Goal: Information Seeking & Learning: Learn about a topic

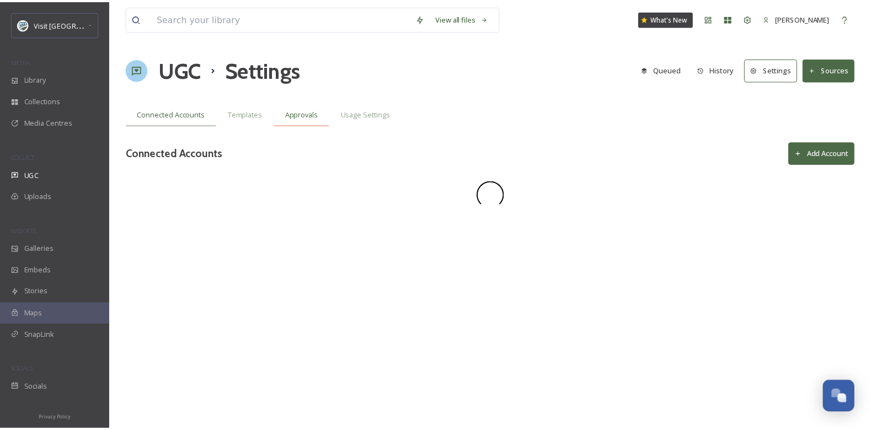
scroll to position [467, 0]
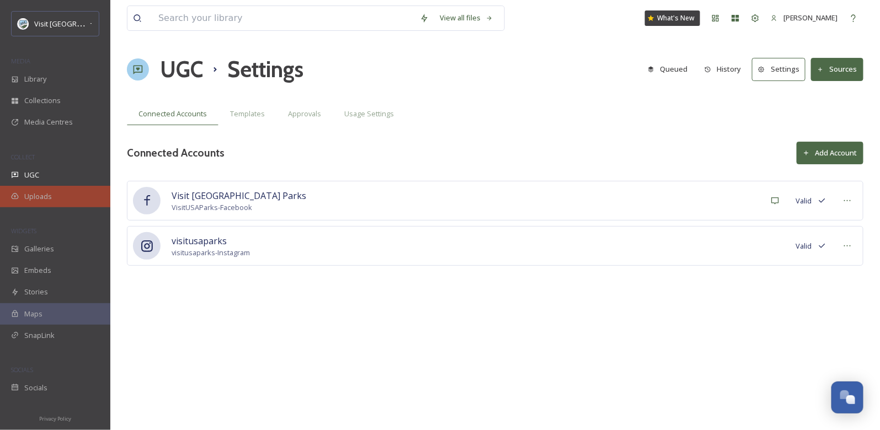
click at [30, 201] on div "Uploads" at bounding box center [55, 197] width 110 height 22
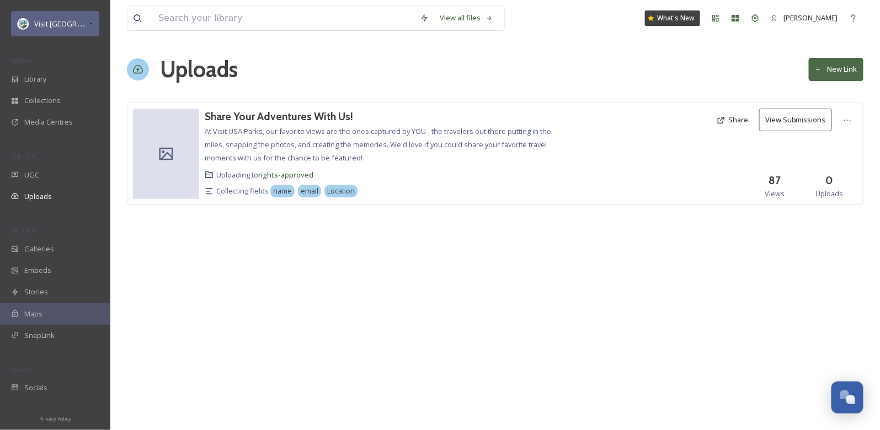
click at [59, 30] on div "Visit [GEOGRAPHIC_DATA] Parks" at bounding box center [55, 23] width 88 height 25
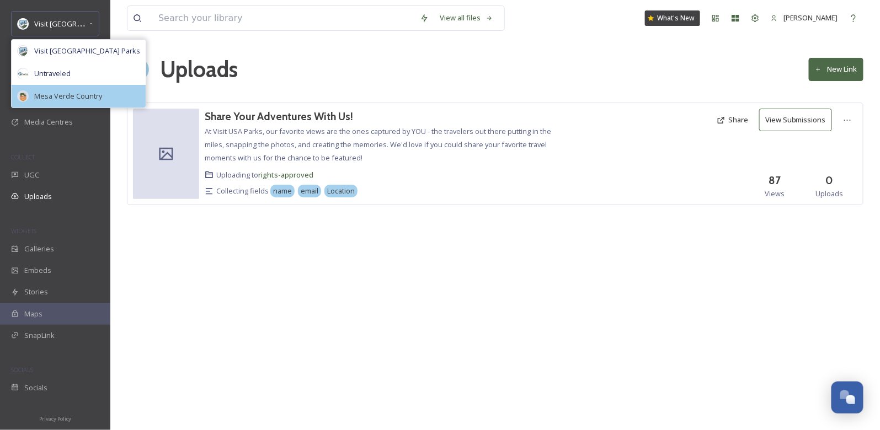
click at [60, 100] on span "Mesa Verde Country" at bounding box center [68, 96] width 68 height 10
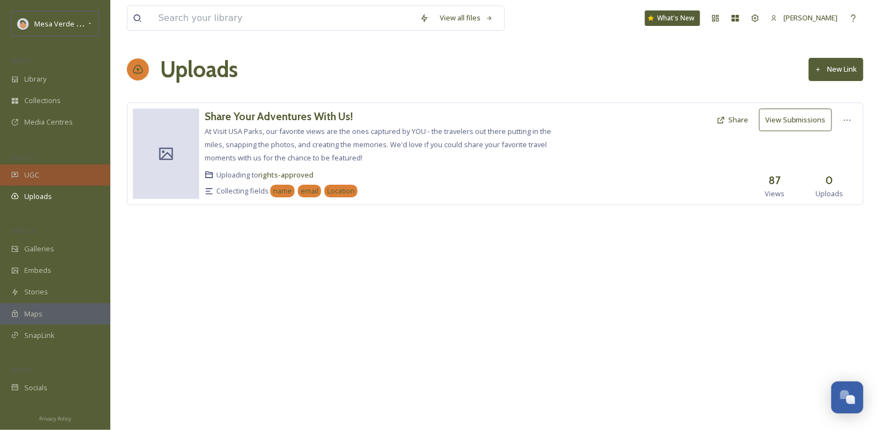
click at [35, 178] on span "UGC" at bounding box center [31, 175] width 15 height 10
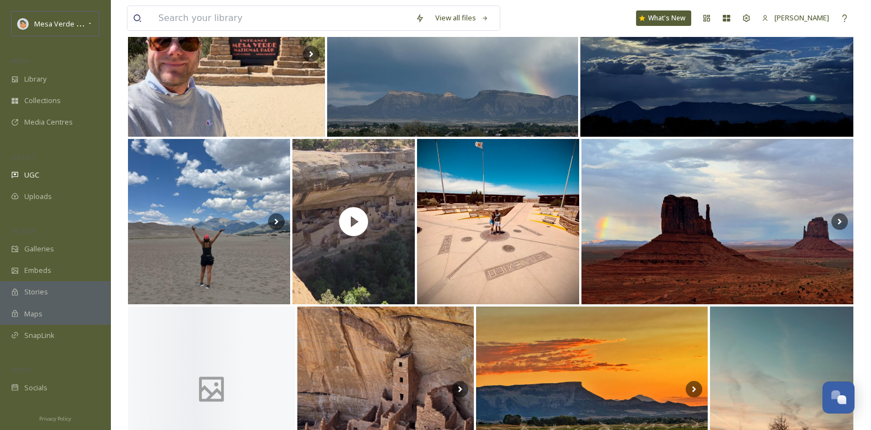
scroll to position [301, 0]
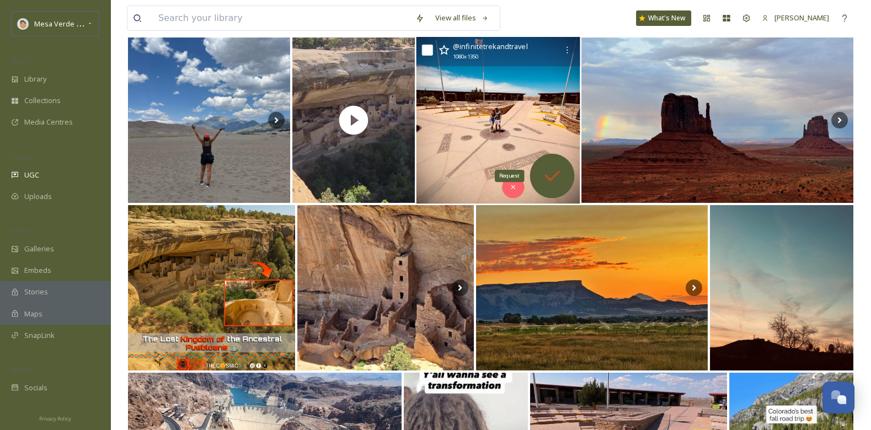
click at [544, 158] on div "Request" at bounding box center [551, 176] width 45 height 45
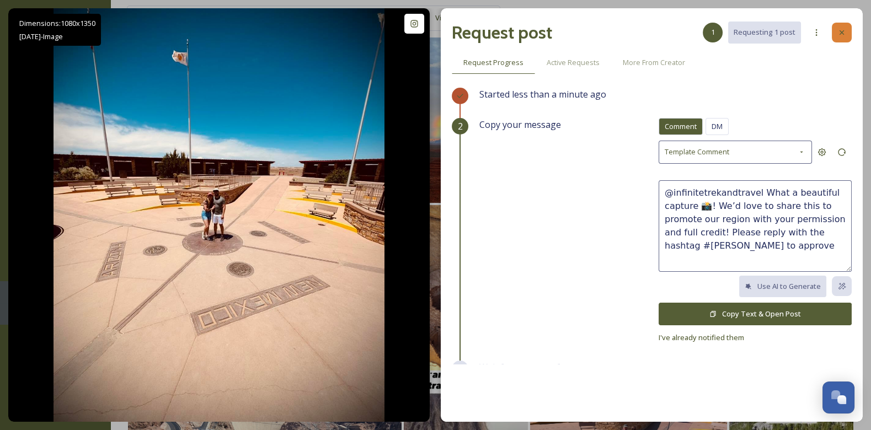
click at [846, 31] on div at bounding box center [842, 33] width 20 height 20
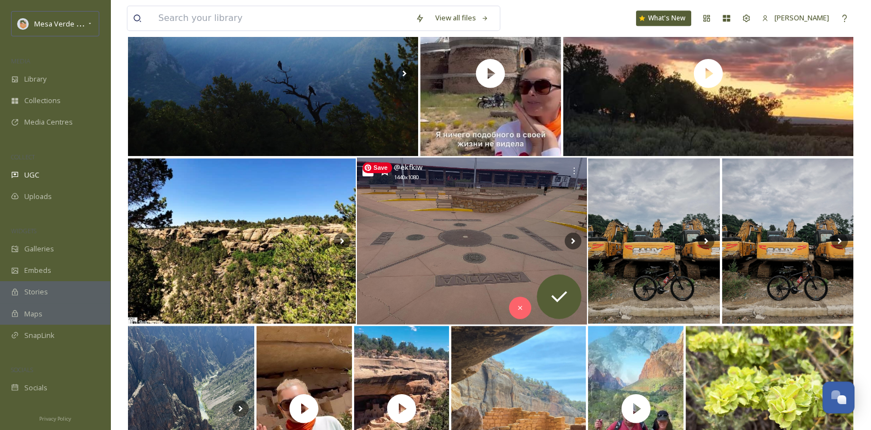
scroll to position [1908, 0]
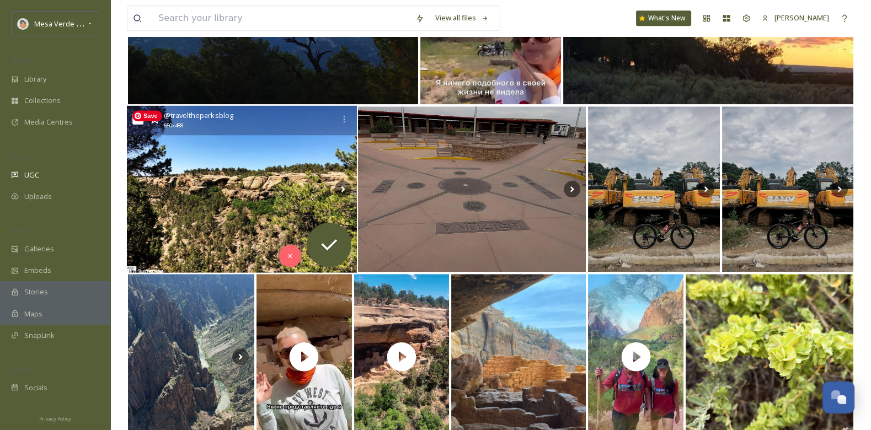
click at [217, 181] on img at bounding box center [242, 189] width 230 height 167
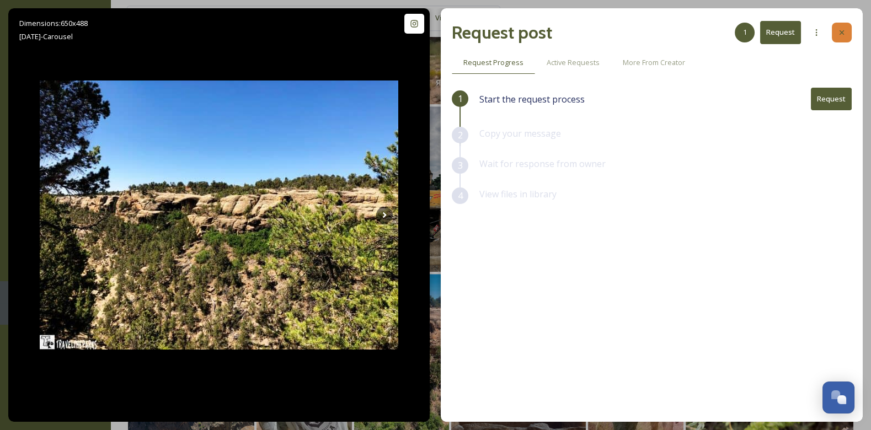
click at [841, 31] on icon at bounding box center [841, 32] width 9 height 9
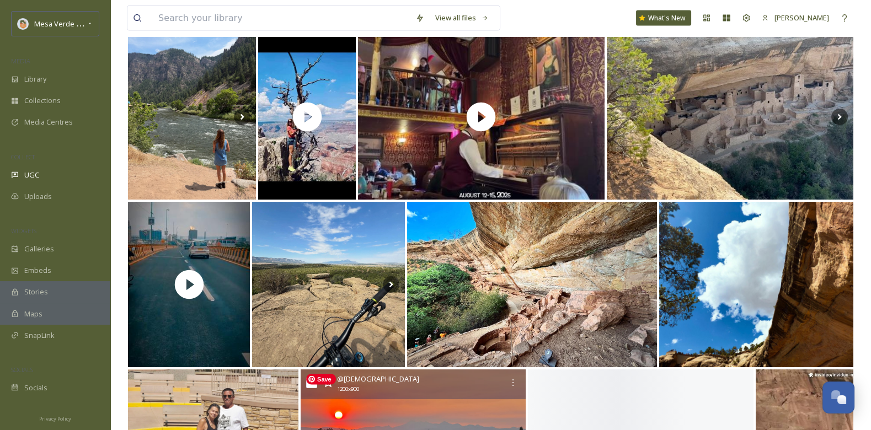
scroll to position [4957, 0]
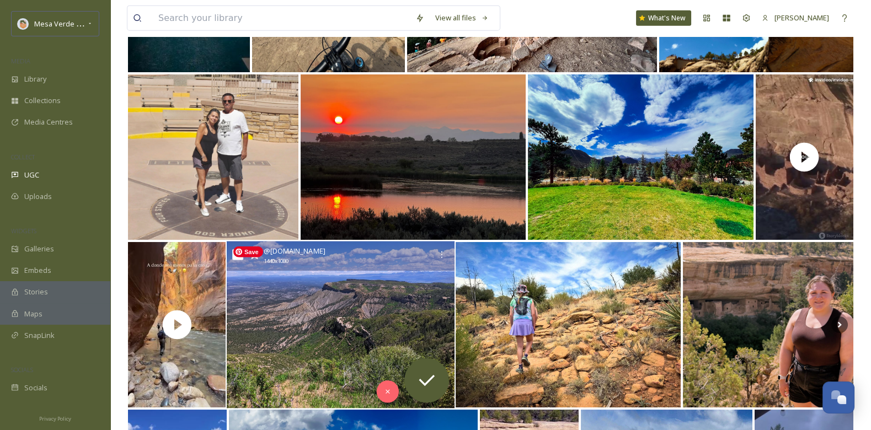
click at [316, 323] on img at bounding box center [341, 325] width 228 height 167
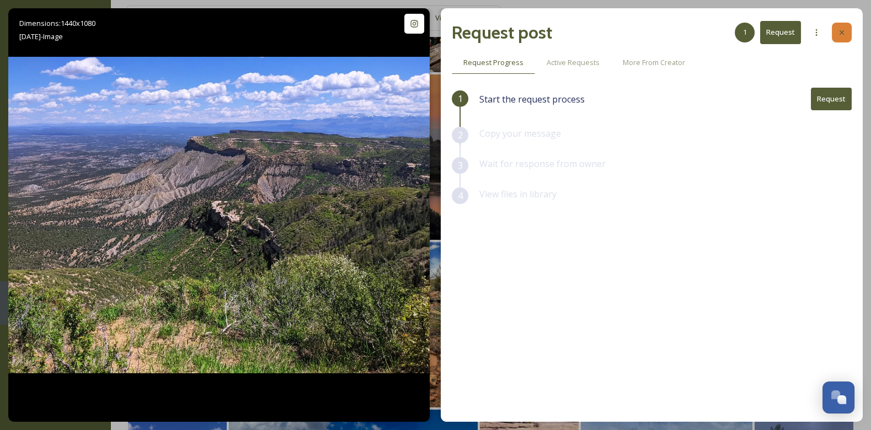
click at [841, 28] on icon at bounding box center [841, 32] width 9 height 9
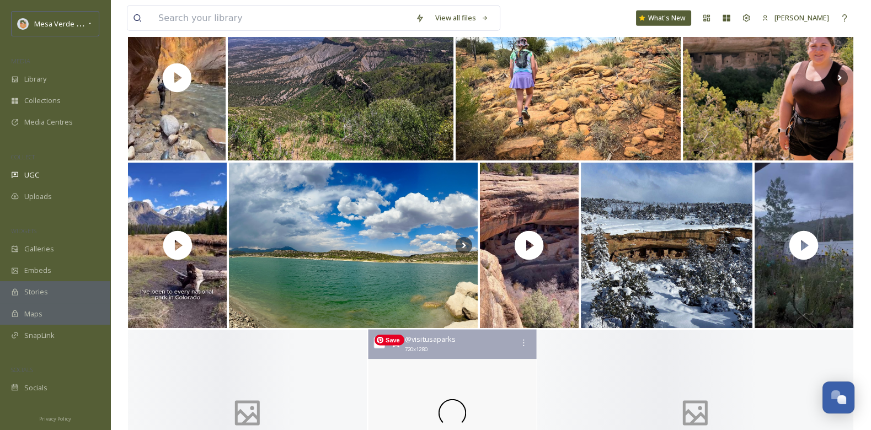
scroll to position [5337, 0]
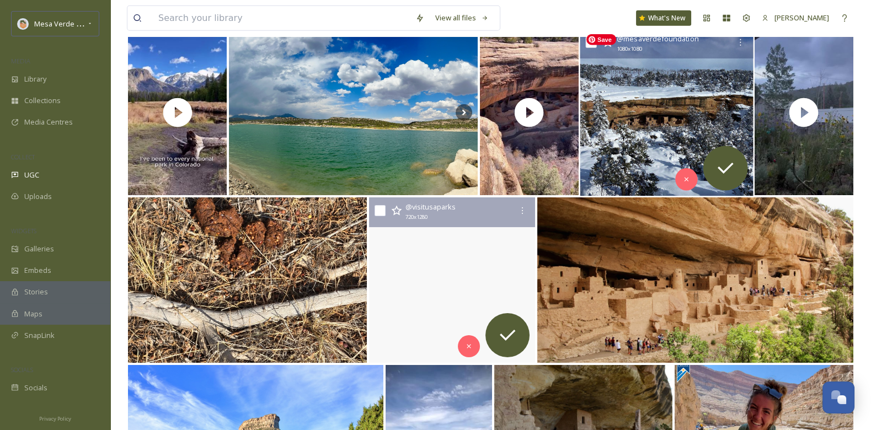
click at [621, 138] on img at bounding box center [666, 112] width 173 height 167
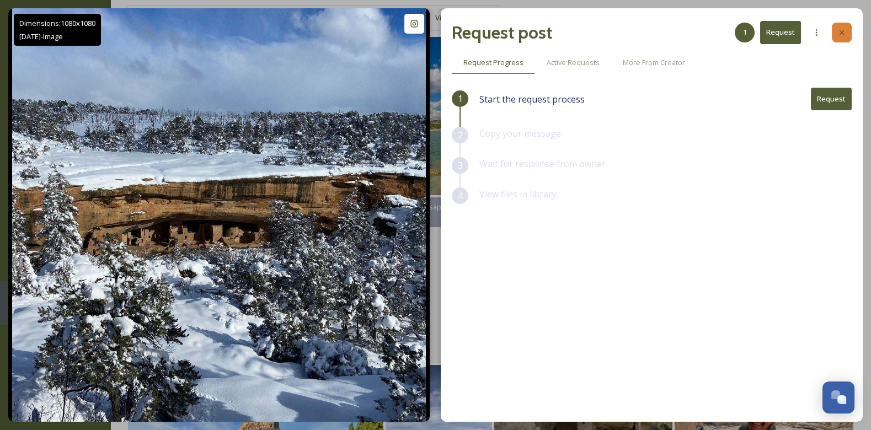
click at [845, 35] on icon at bounding box center [841, 32] width 9 height 9
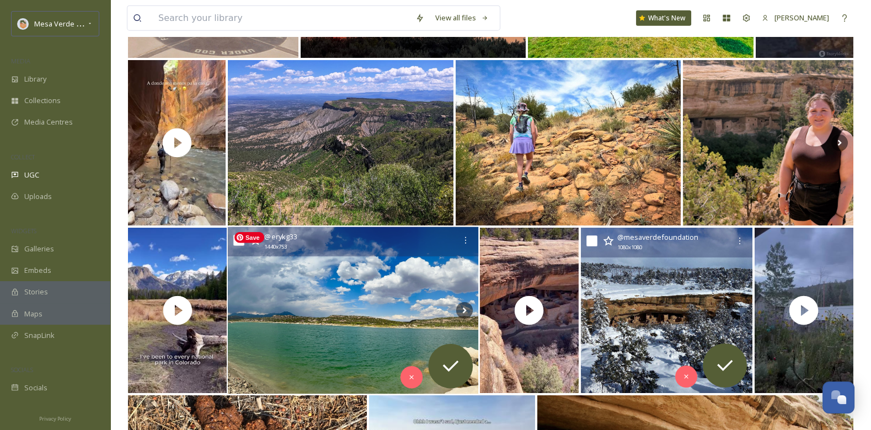
scroll to position [5101, 0]
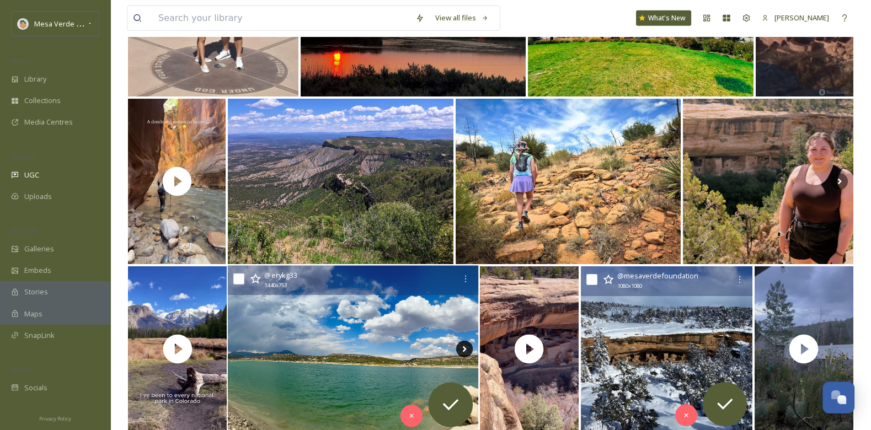
click at [464, 347] on icon at bounding box center [464, 349] width 17 height 17
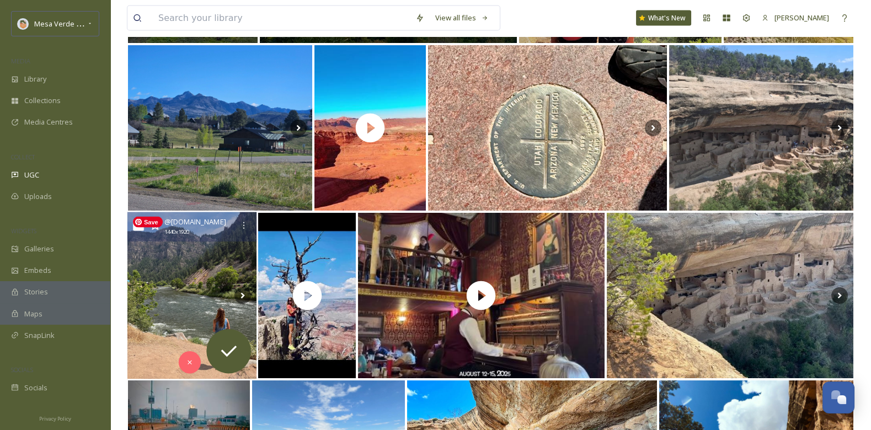
scroll to position [4518, 0]
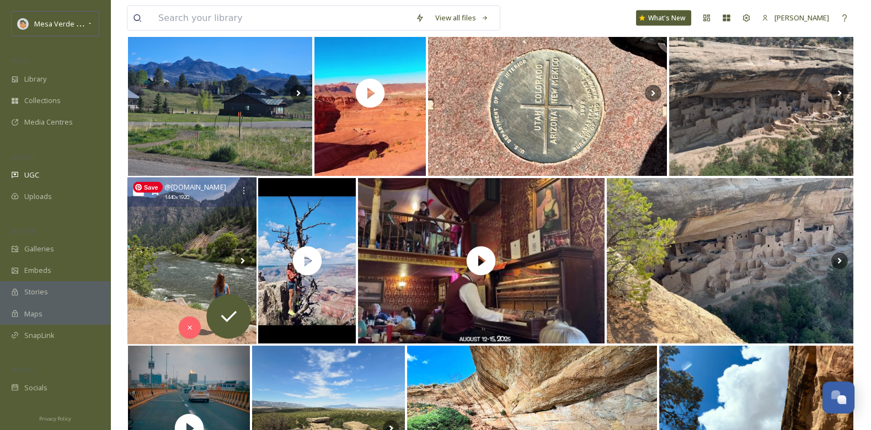
click at [203, 253] on img at bounding box center [192, 261] width 130 height 167
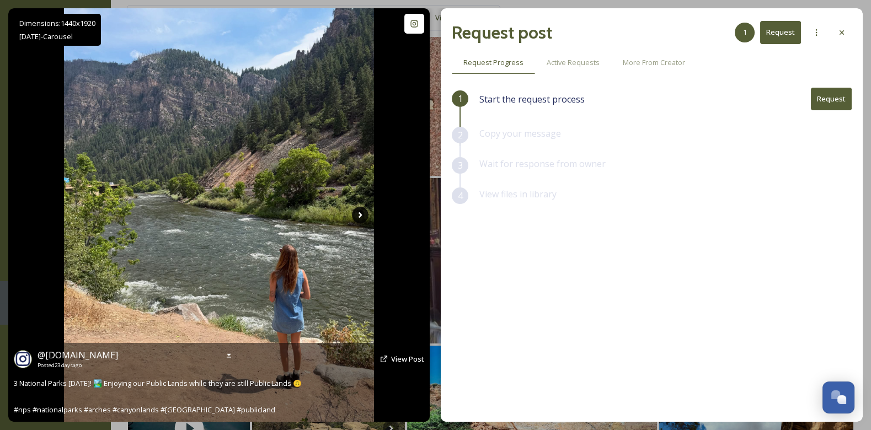
click at [358, 215] on icon at bounding box center [360, 215] width 17 height 17
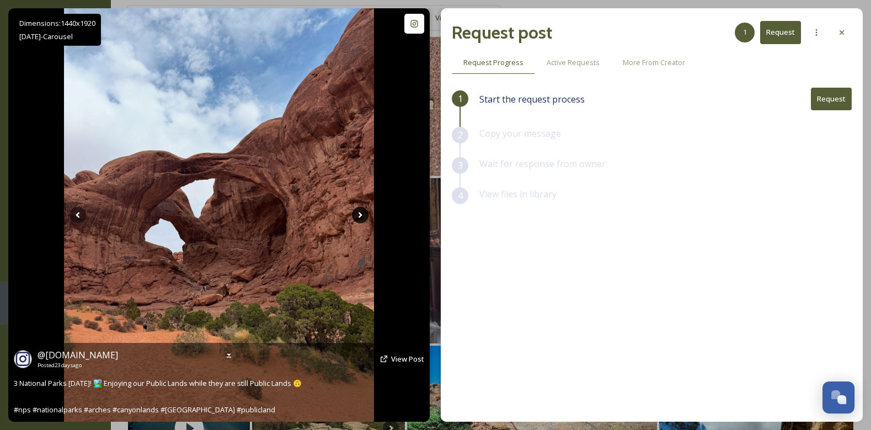
click at [361, 217] on icon at bounding box center [360, 215] width 17 height 17
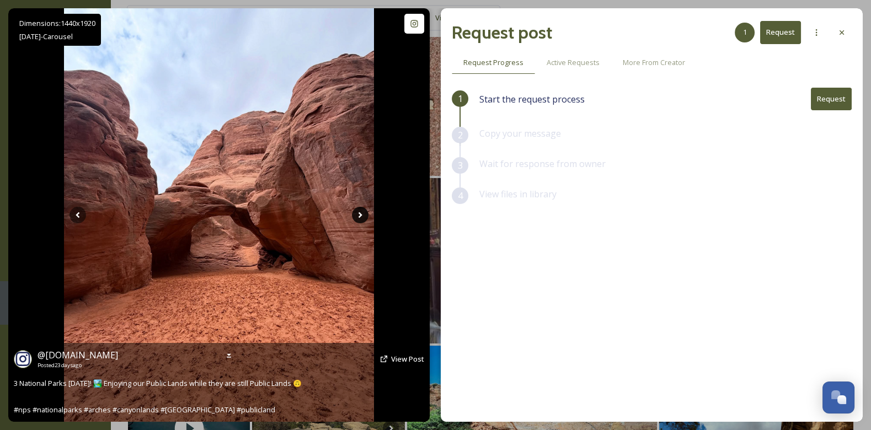
click at [359, 215] on icon at bounding box center [360, 215] width 17 height 17
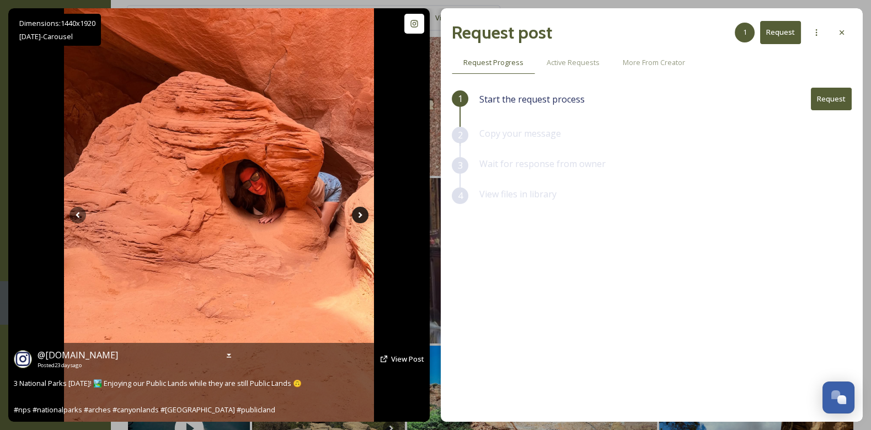
click at [359, 216] on icon at bounding box center [360, 215] width 17 height 17
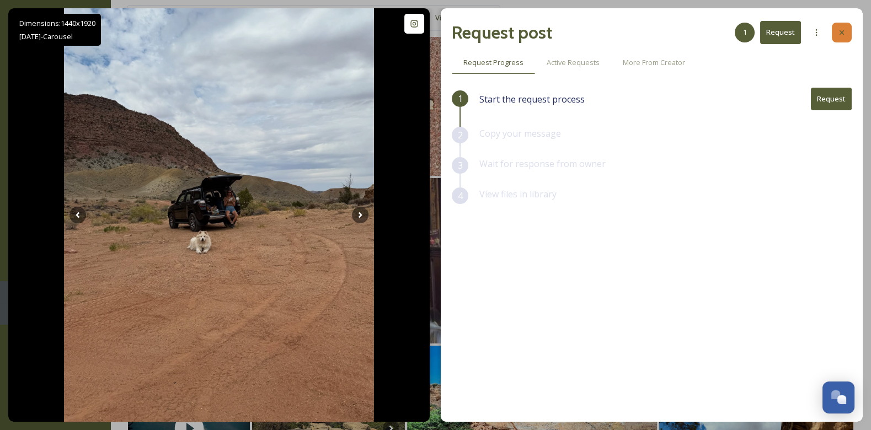
click at [839, 29] on icon at bounding box center [841, 32] width 9 height 9
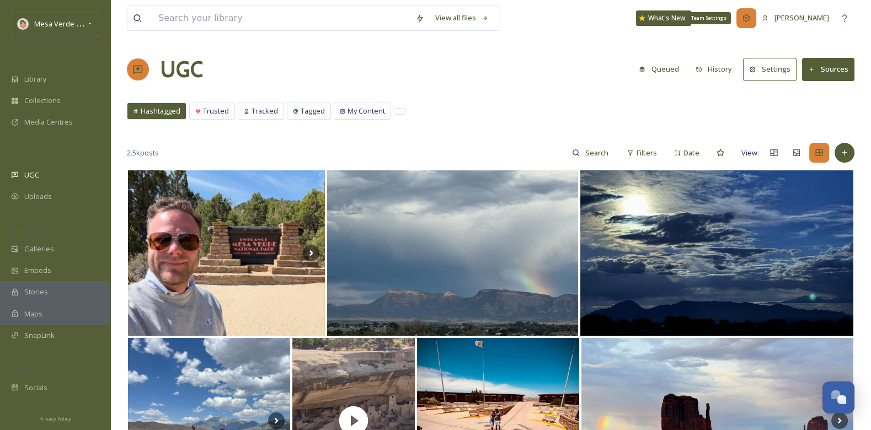
click at [750, 17] on icon at bounding box center [746, 18] width 9 height 9
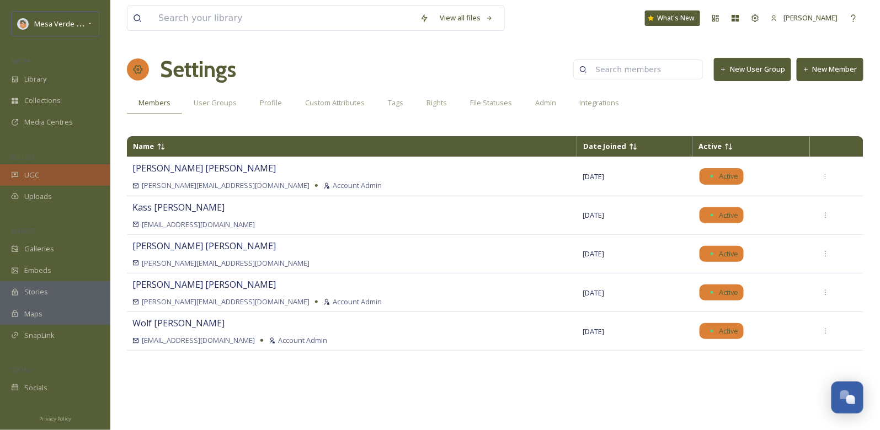
click at [37, 175] on span "UGC" at bounding box center [31, 175] width 15 height 10
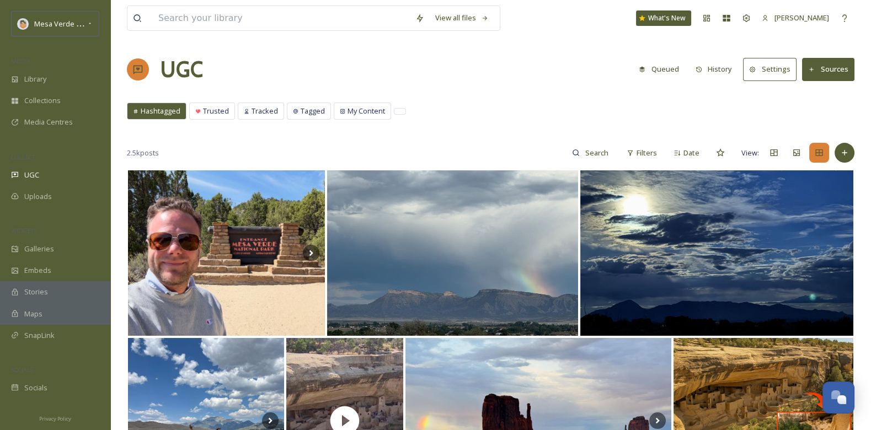
click at [726, 71] on button "History" at bounding box center [714, 69] width 48 height 22
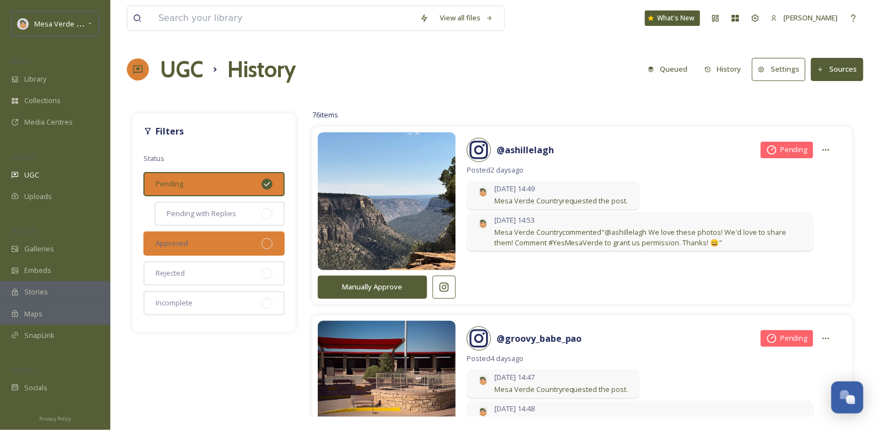
click at [267, 245] on div at bounding box center [266, 243] width 11 height 11
click at [269, 183] on icon at bounding box center [266, 184] width 9 height 9
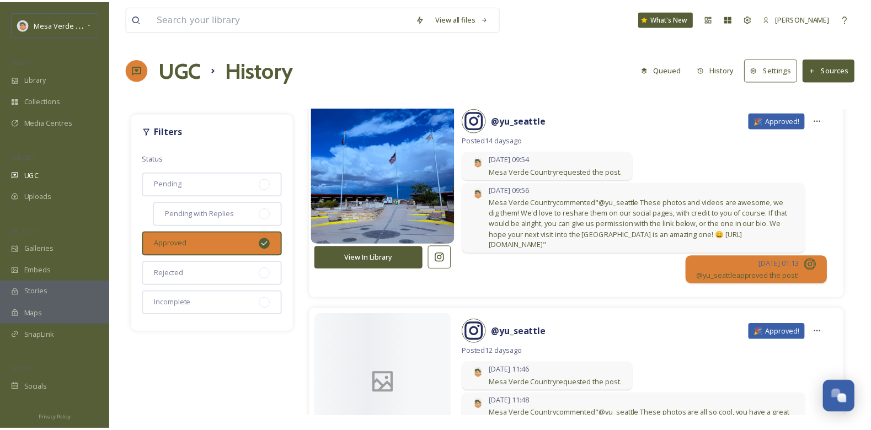
scroll to position [1671, 0]
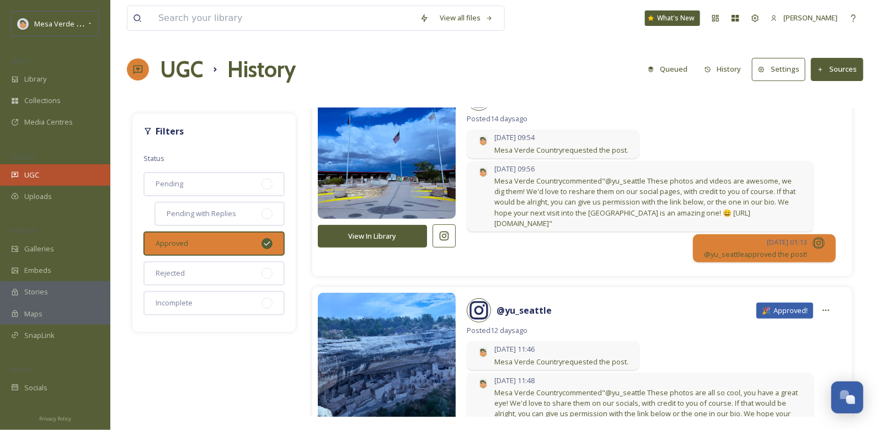
click at [40, 179] on div "UGC" at bounding box center [55, 175] width 110 height 22
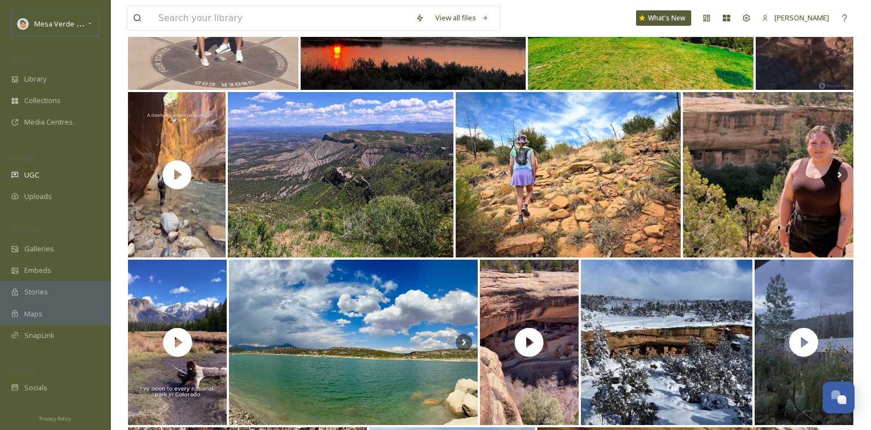
scroll to position [5154, 0]
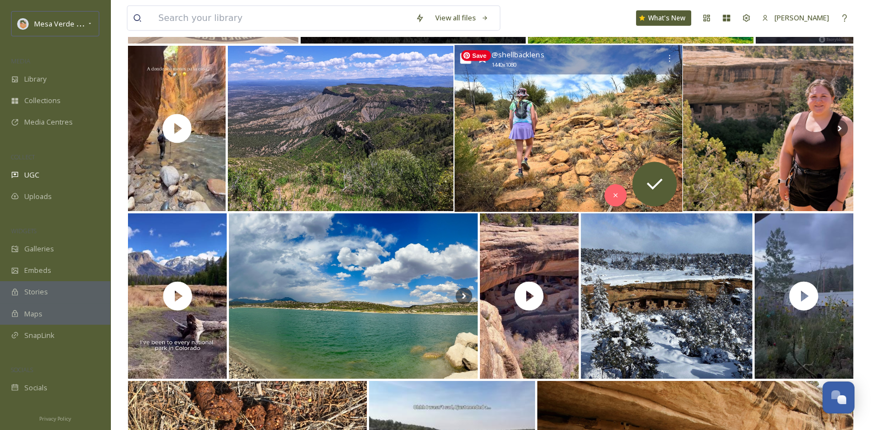
click at [494, 172] on img at bounding box center [568, 128] width 228 height 167
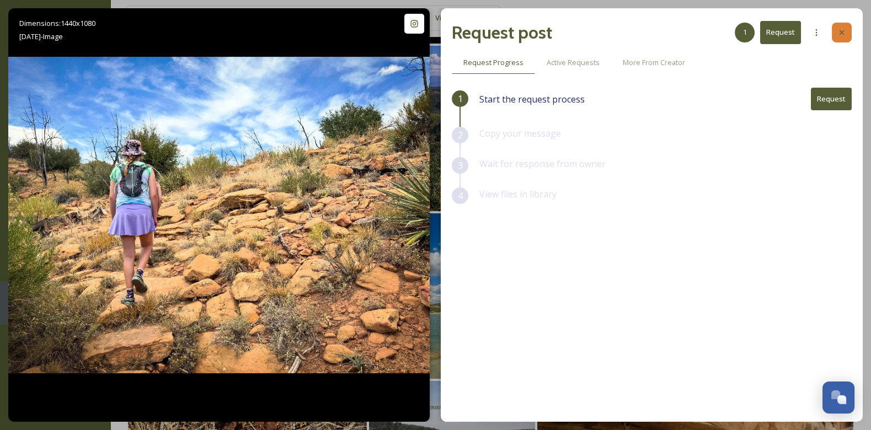
click at [843, 29] on icon at bounding box center [841, 32] width 9 height 9
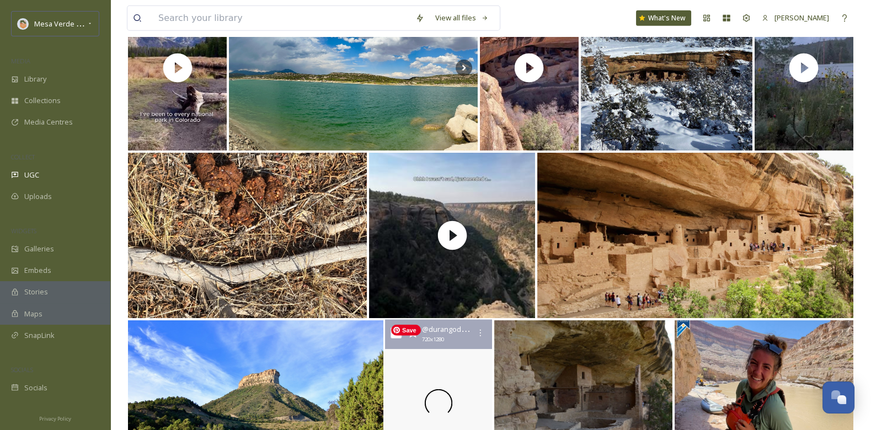
scroll to position [5398, 0]
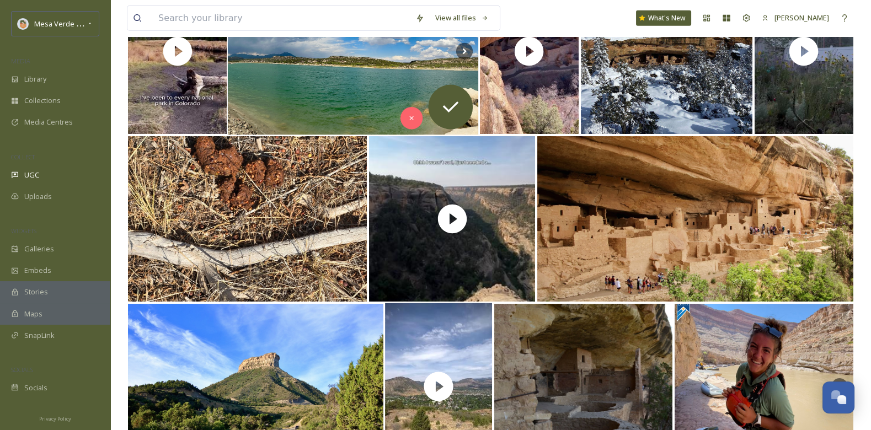
click at [325, 68] on img at bounding box center [353, 51] width 251 height 167
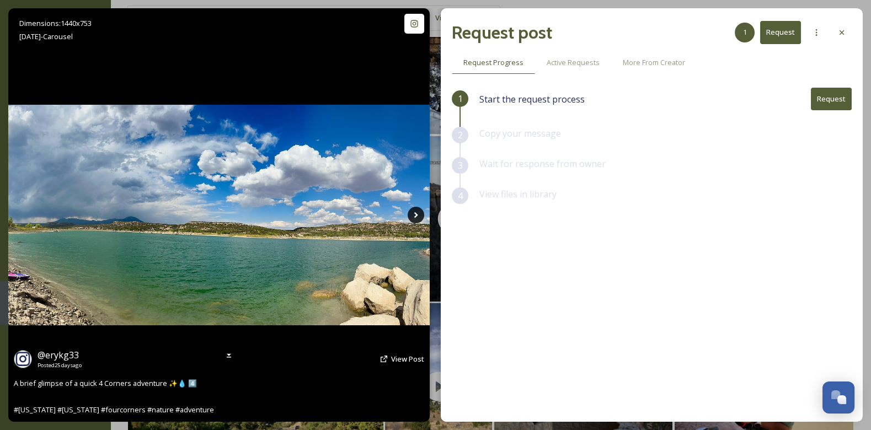
click at [416, 220] on icon at bounding box center [415, 215] width 17 height 17
click at [416, 219] on icon at bounding box center [415, 215] width 17 height 17
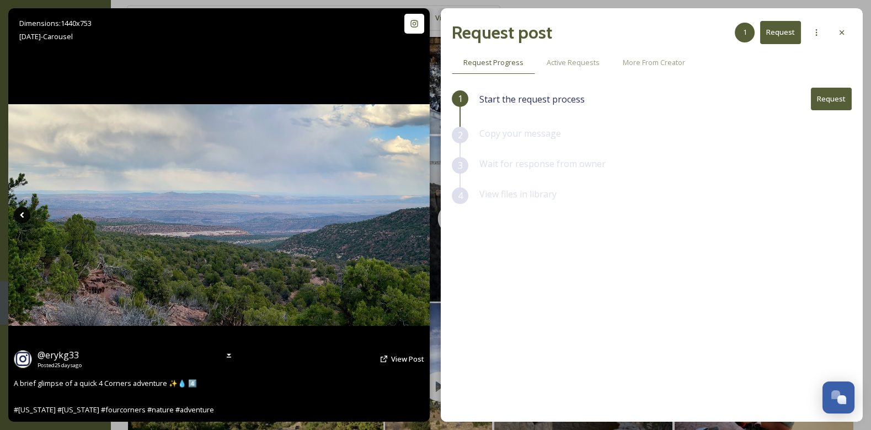
click at [21, 217] on icon at bounding box center [22, 215] width 17 height 17
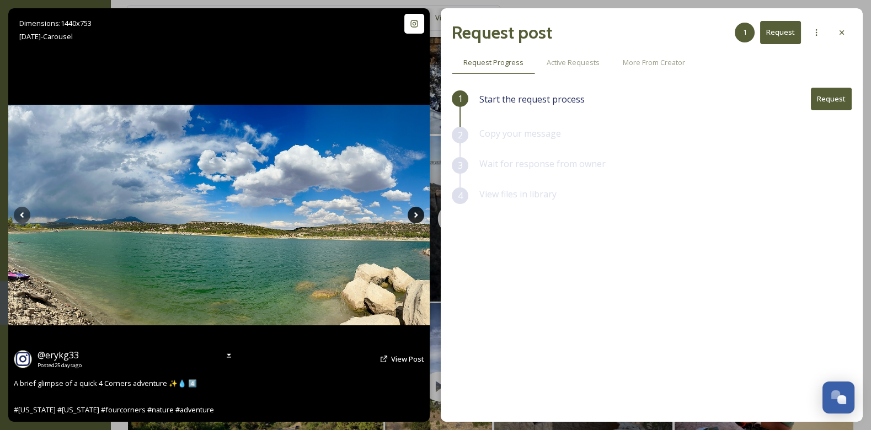
click at [417, 215] on icon at bounding box center [415, 215] width 17 height 17
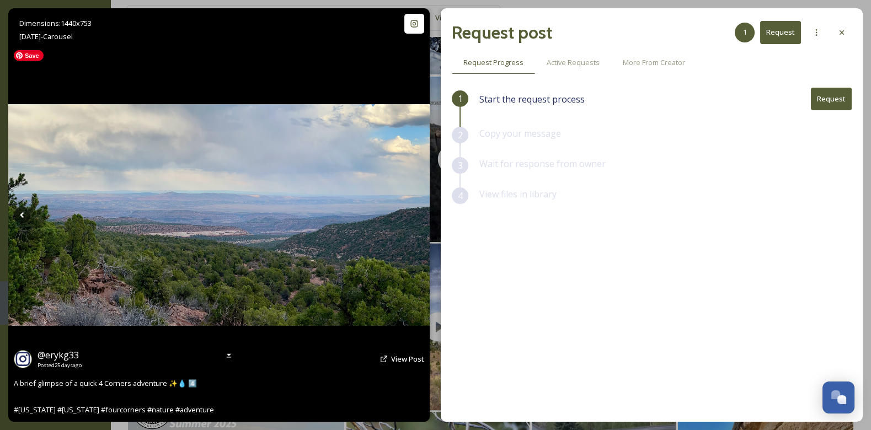
scroll to position [5352, 0]
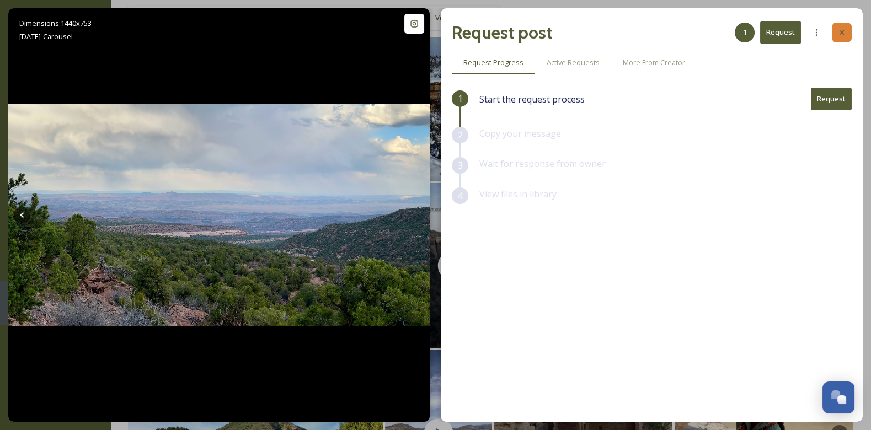
click at [845, 34] on icon at bounding box center [841, 32] width 9 height 9
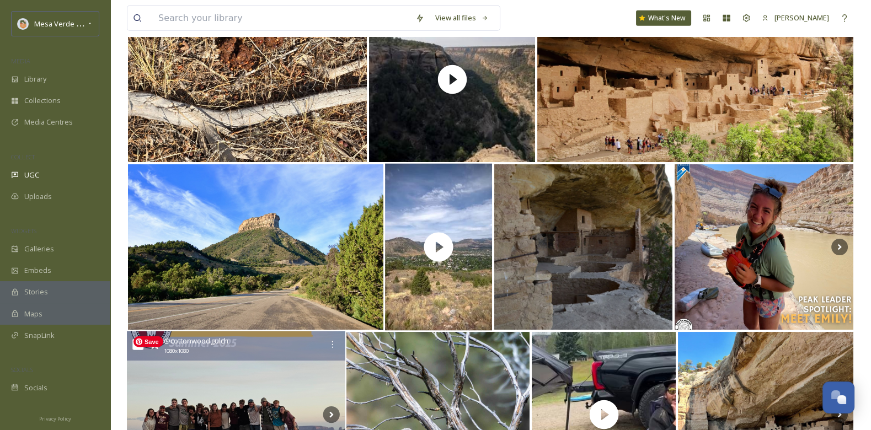
scroll to position [5551, 0]
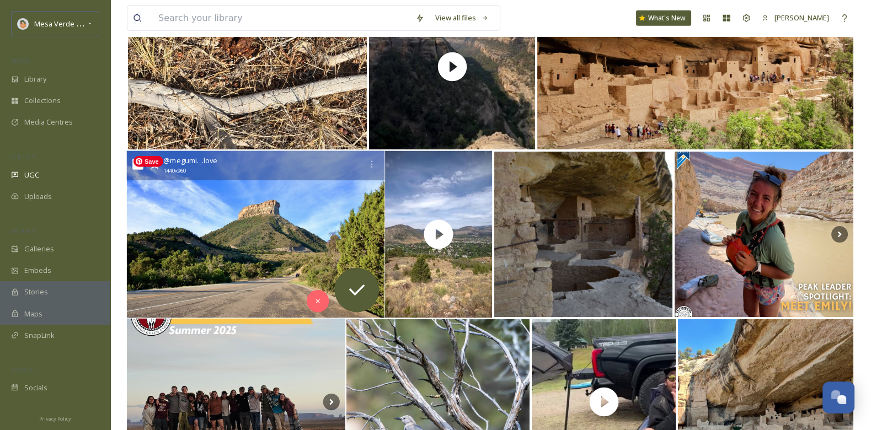
click at [265, 218] on img at bounding box center [256, 234] width 258 height 167
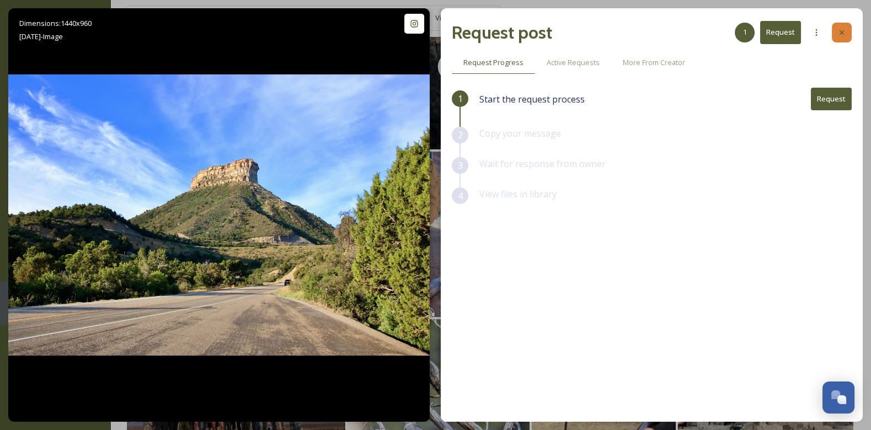
click at [842, 30] on icon at bounding box center [841, 32] width 9 height 9
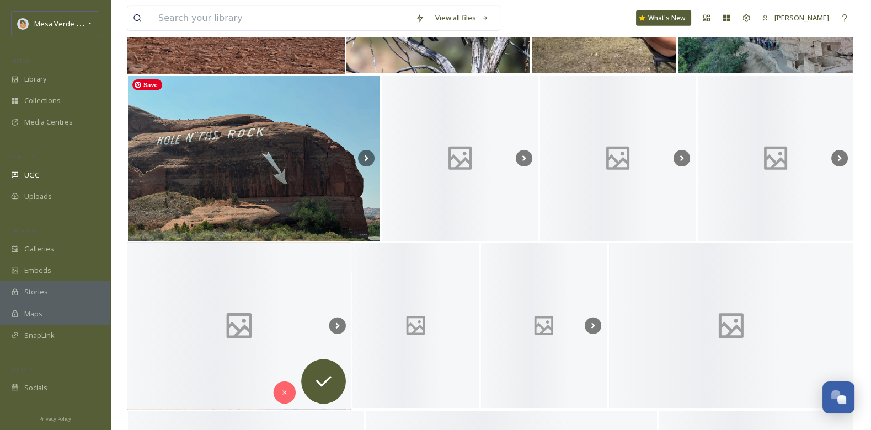
scroll to position [5972, 0]
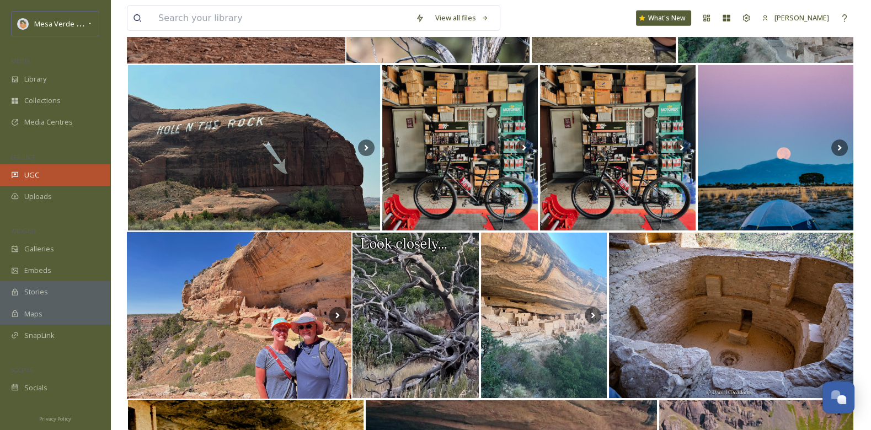
click at [47, 180] on div "UGC" at bounding box center [55, 175] width 110 height 22
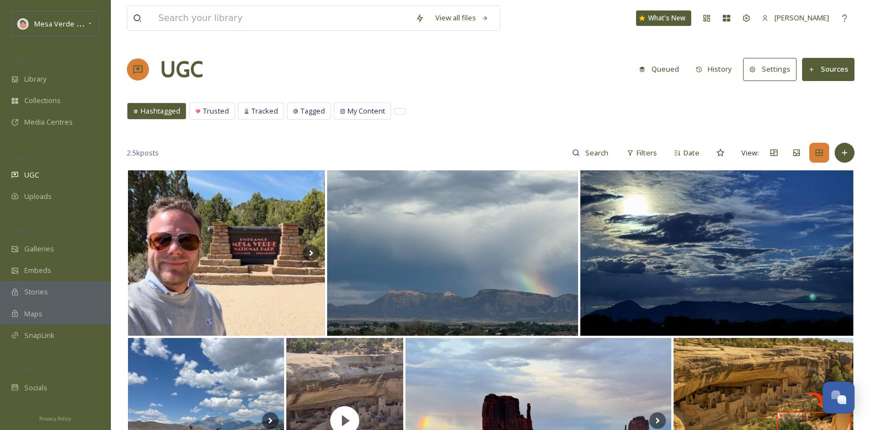
click at [721, 72] on button "History" at bounding box center [714, 69] width 48 height 22
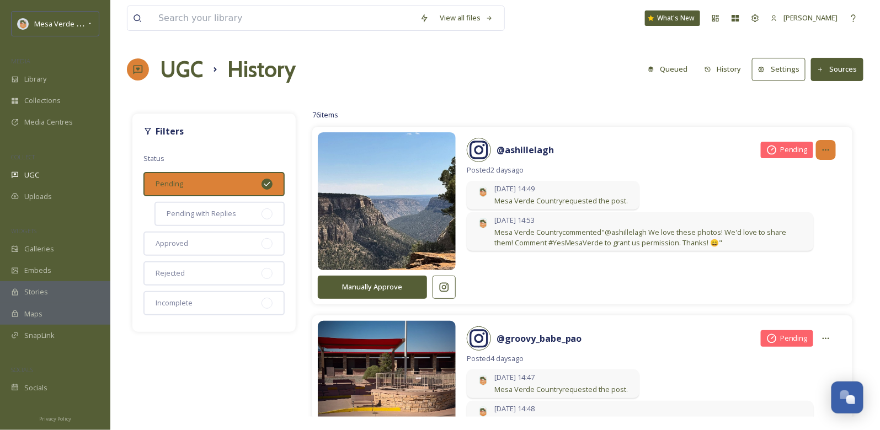
click at [821, 152] on icon at bounding box center [825, 150] width 9 height 9
click at [635, 148] on div "@ ashillelagh Pending" at bounding box center [651, 150] width 369 height 24
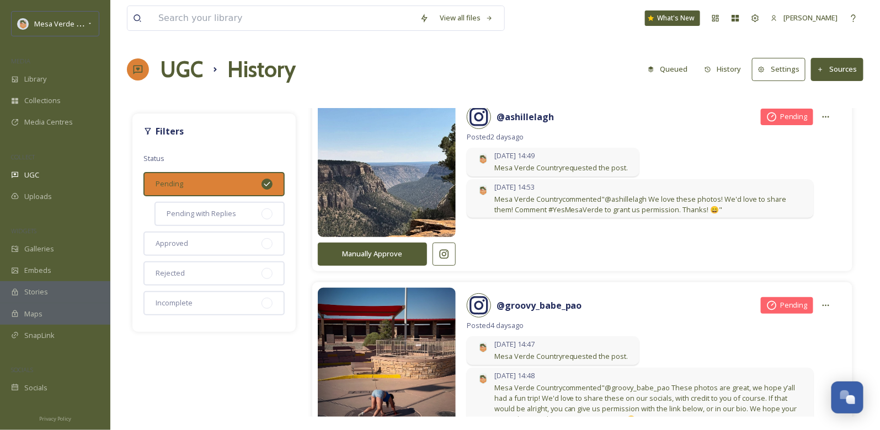
scroll to position [23, 0]
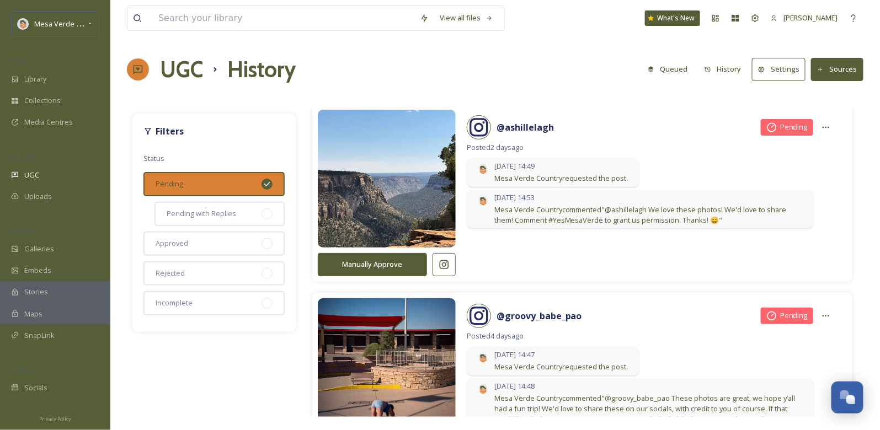
click at [743, 359] on div "[DATE] 14:47 Mesa Verde Country requested the post." at bounding box center [651, 362] width 369 height 31
click at [821, 312] on icon at bounding box center [825, 316] width 9 height 9
click at [623, 363] on span "Mesa Verde Country requested the post." at bounding box center [561, 367] width 134 height 10
click at [593, 367] on span "Mesa Verde Country requested the post." at bounding box center [561, 367] width 134 height 10
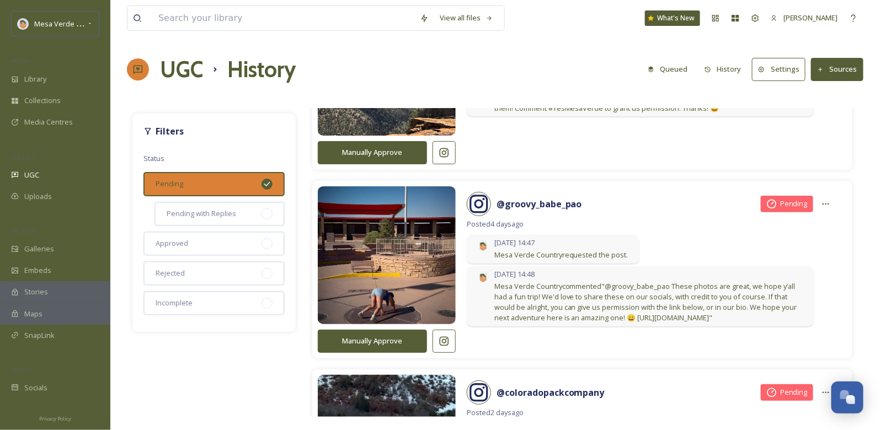
scroll to position [180, 0]
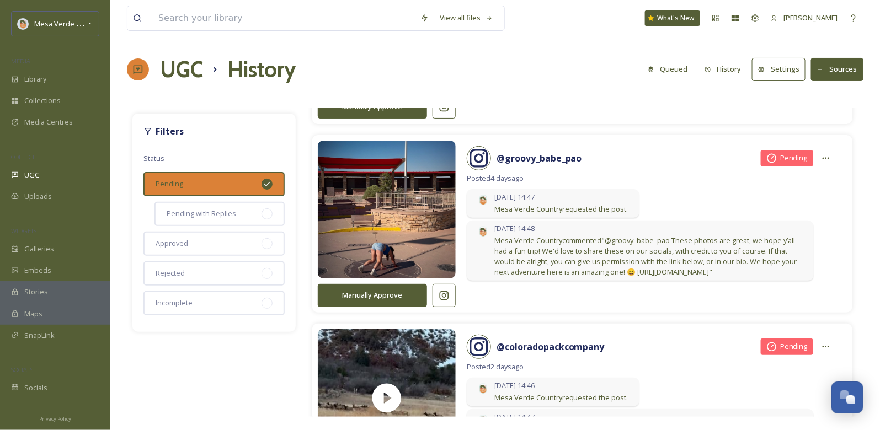
click at [803, 281] on div "[DATE] 14:48 Mesa Verde Country commented "@groovy_babe_pao These photos are gr…" at bounding box center [640, 251] width 347 height 60
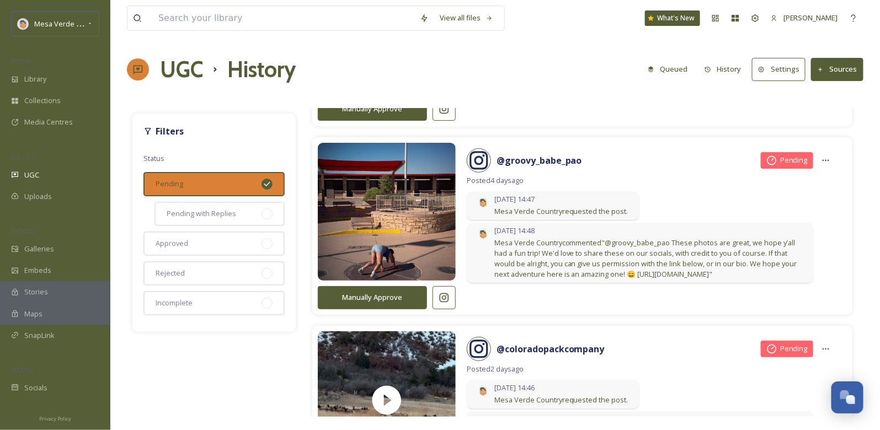
scroll to position [178, 0]
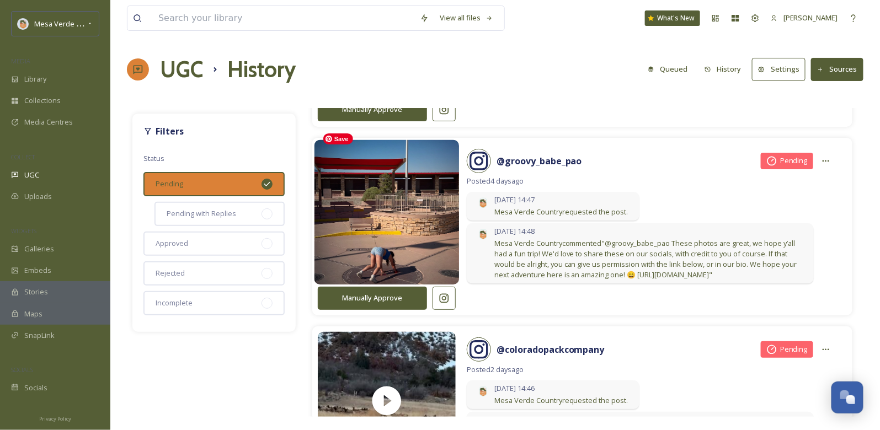
click at [417, 181] on img at bounding box center [386, 213] width 145 height 174
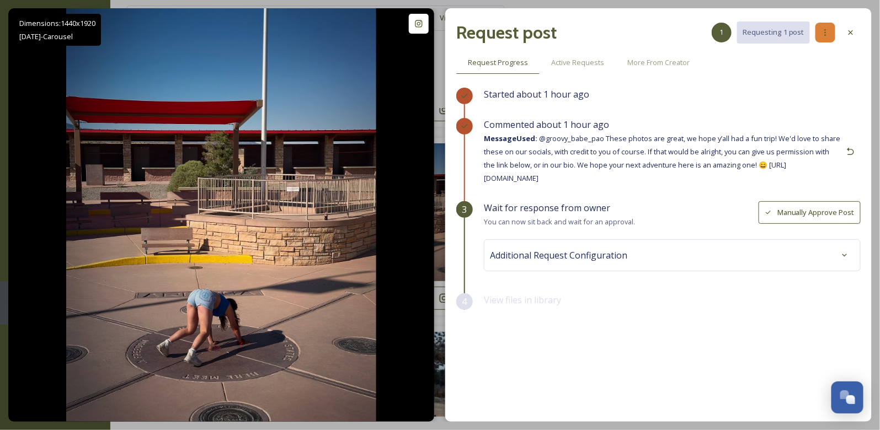
click at [826, 36] on icon at bounding box center [825, 32] width 9 height 9
click at [720, 36] on div "1" at bounding box center [721, 33] width 20 height 20
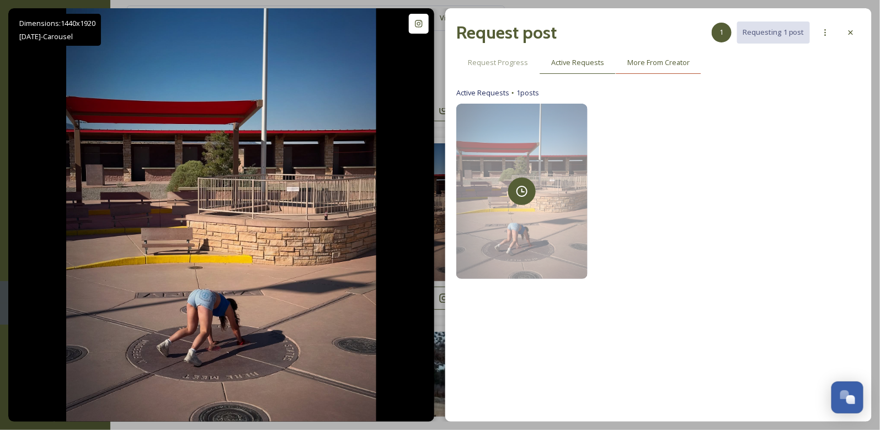
click at [661, 66] on span "More From Creator" at bounding box center [658, 62] width 62 height 10
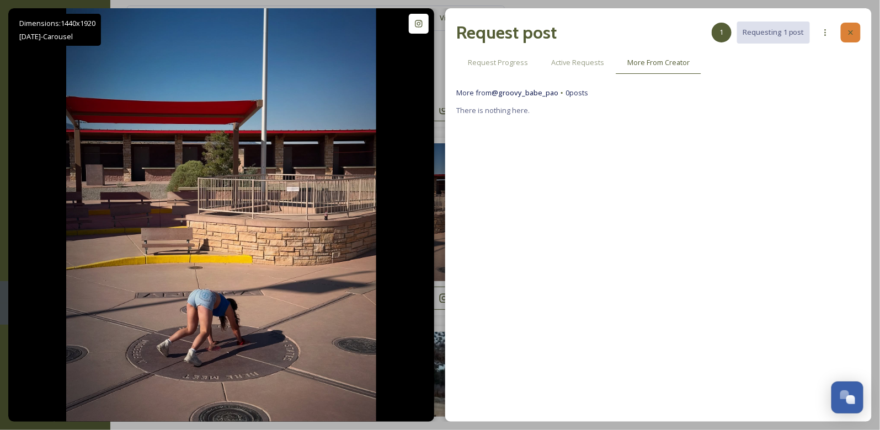
click at [846, 31] on icon at bounding box center [850, 32] width 9 height 9
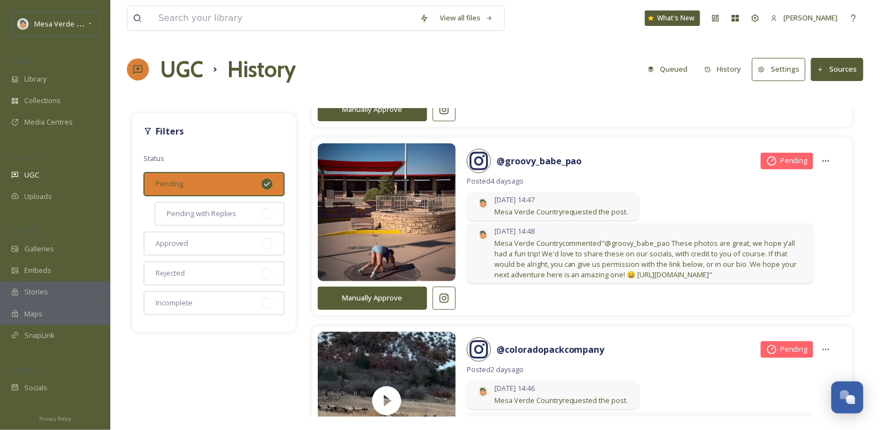
click at [598, 219] on div "[DATE] 14:47 Mesa Verde Country requested the post." at bounding box center [651, 207] width 369 height 31
click at [732, 261] on span "Mesa Verde Country commented "@groovy_babe_pao These photos are great, we hope …" at bounding box center [648, 259] width 308 height 42
click at [550, 157] on strong "@ groovy_babe_pao" at bounding box center [538, 161] width 85 height 12
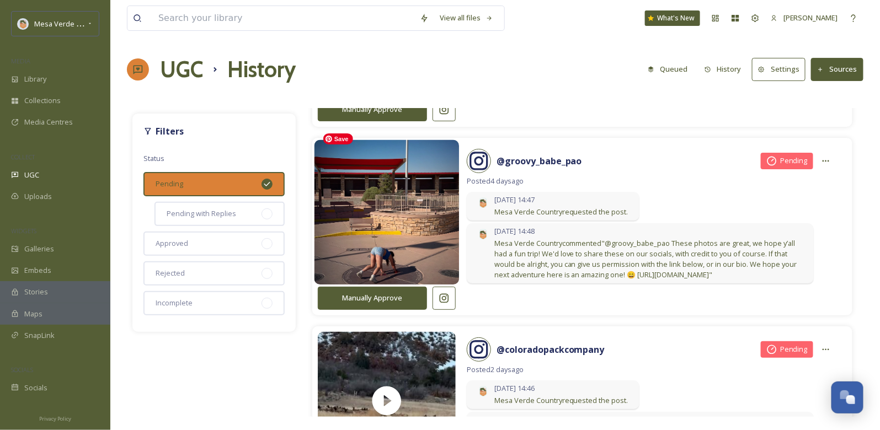
click at [414, 238] on img at bounding box center [386, 213] width 145 height 174
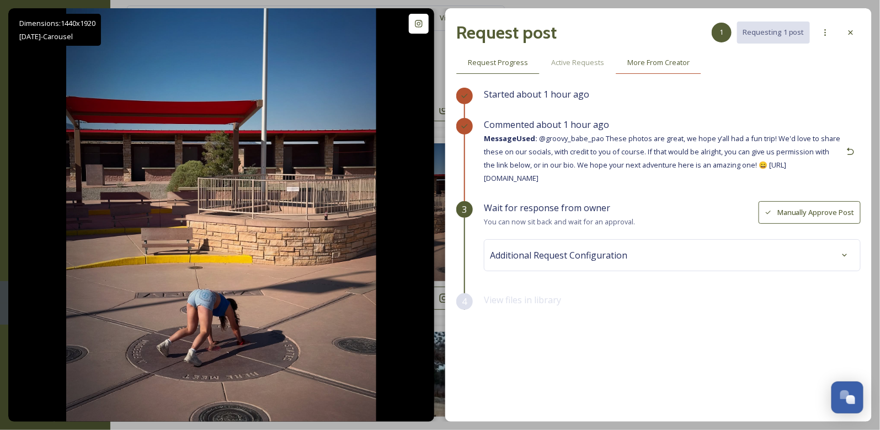
click at [668, 68] on div "More From Creator" at bounding box center [657, 62] width 85 height 23
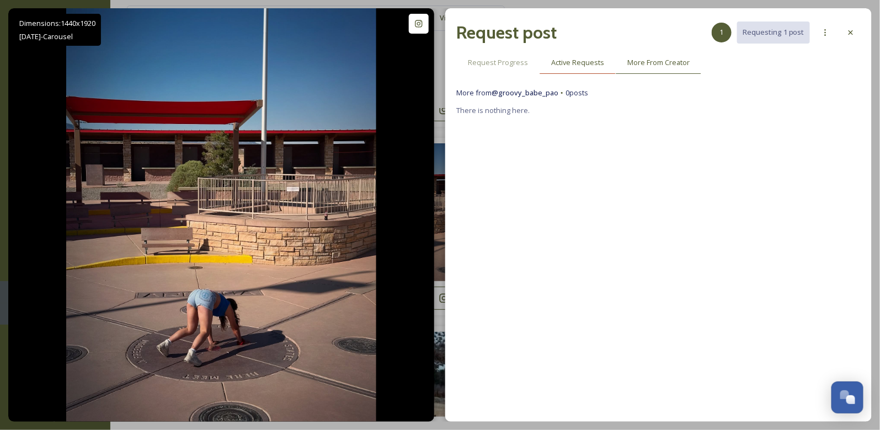
click at [579, 64] on span "Active Requests" at bounding box center [577, 62] width 53 height 10
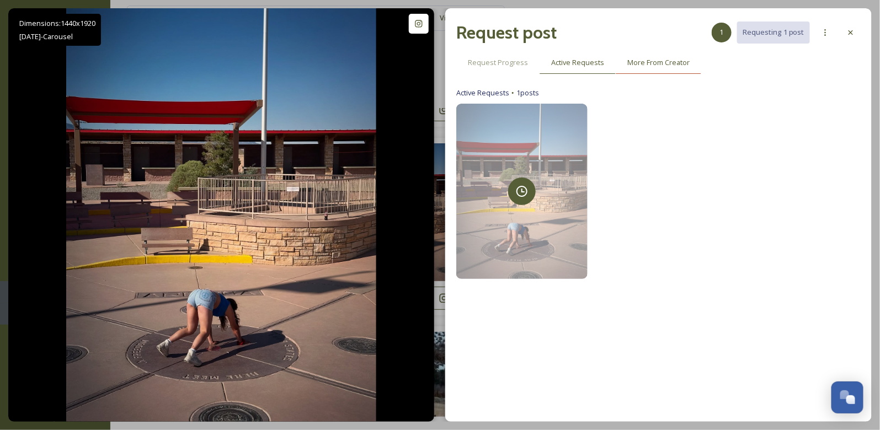
click at [650, 68] on div "More From Creator" at bounding box center [657, 62] width 85 height 23
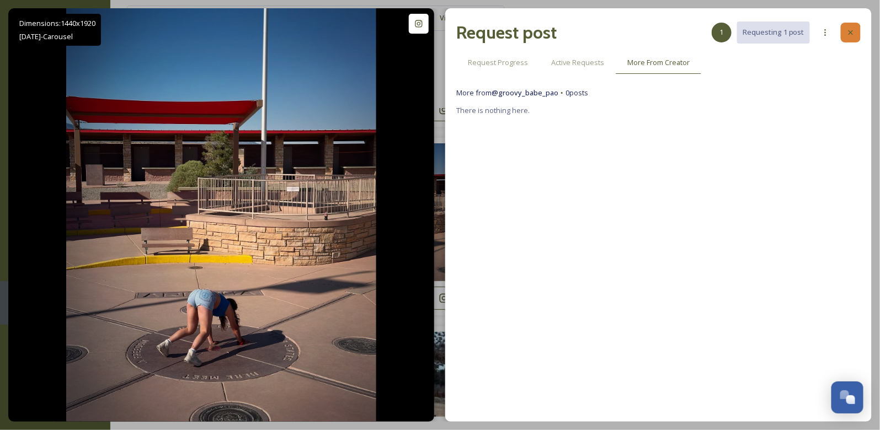
click at [852, 35] on icon at bounding box center [850, 32] width 9 height 9
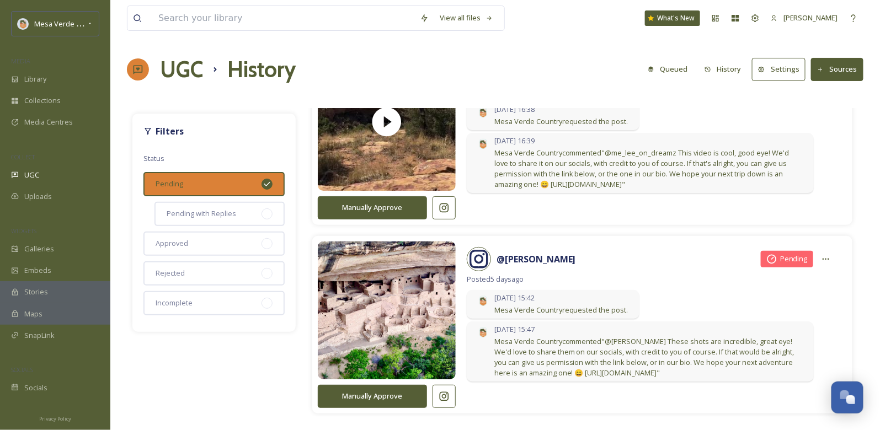
scroll to position [1066, 0]
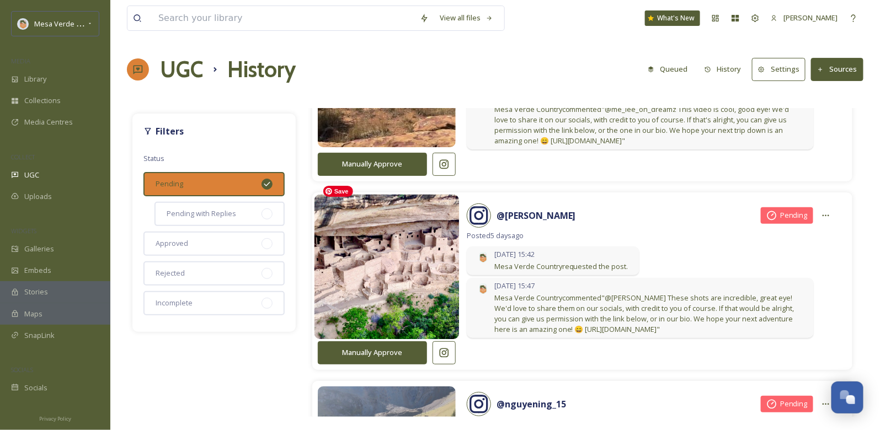
click at [414, 303] on img at bounding box center [386, 267] width 145 height 174
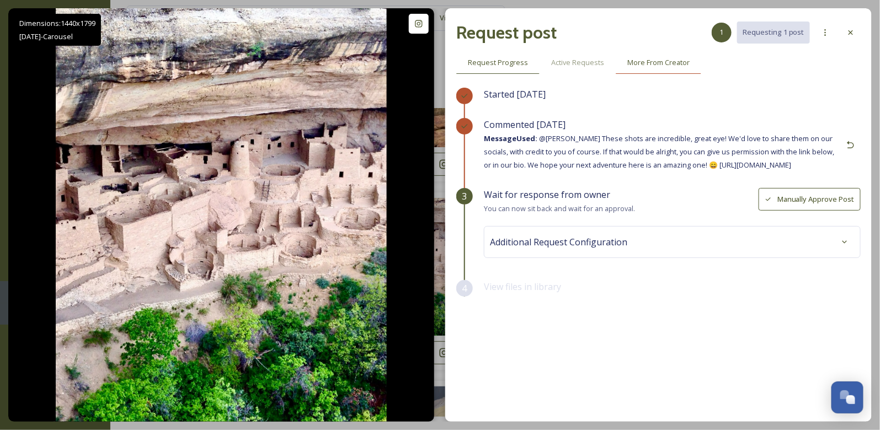
click at [639, 60] on span "More From Creator" at bounding box center [658, 62] width 62 height 10
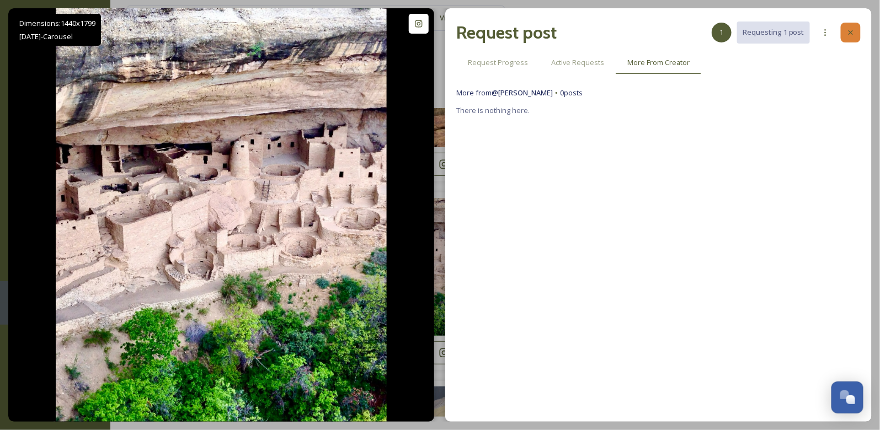
click at [856, 34] on div at bounding box center [850, 33] width 20 height 20
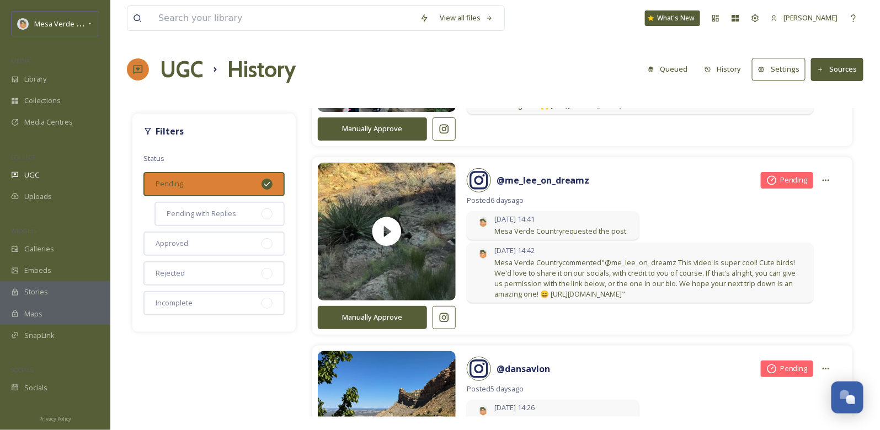
scroll to position [1948, 0]
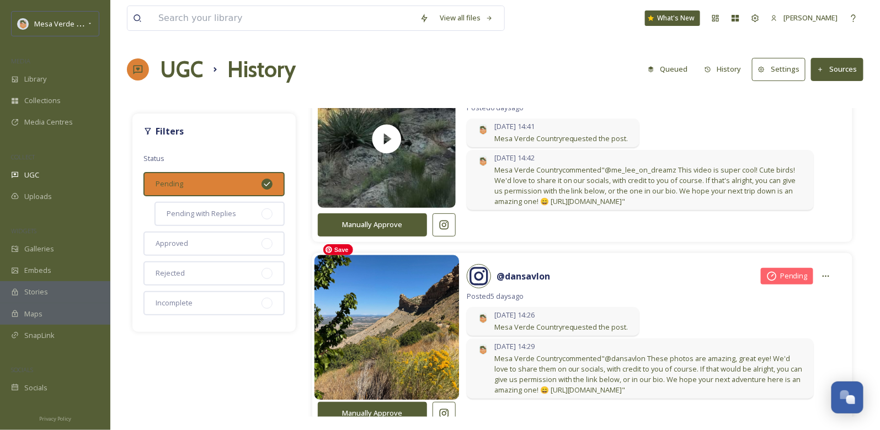
click at [401, 283] on img at bounding box center [386, 328] width 145 height 174
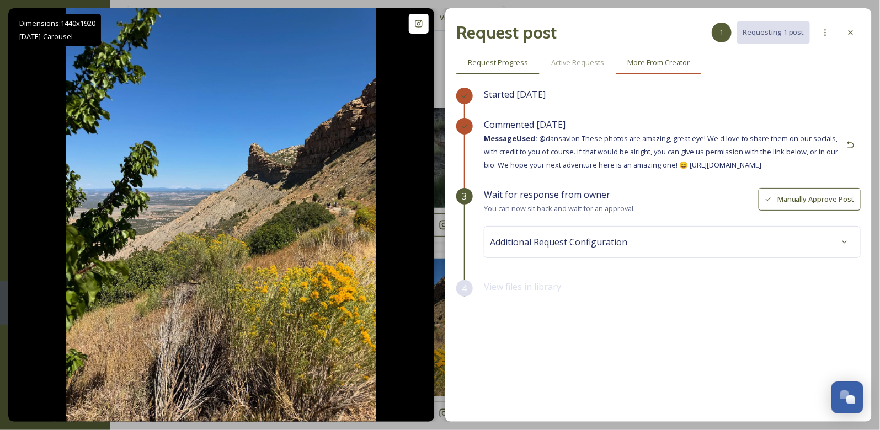
click at [645, 65] on span "More From Creator" at bounding box center [658, 62] width 62 height 10
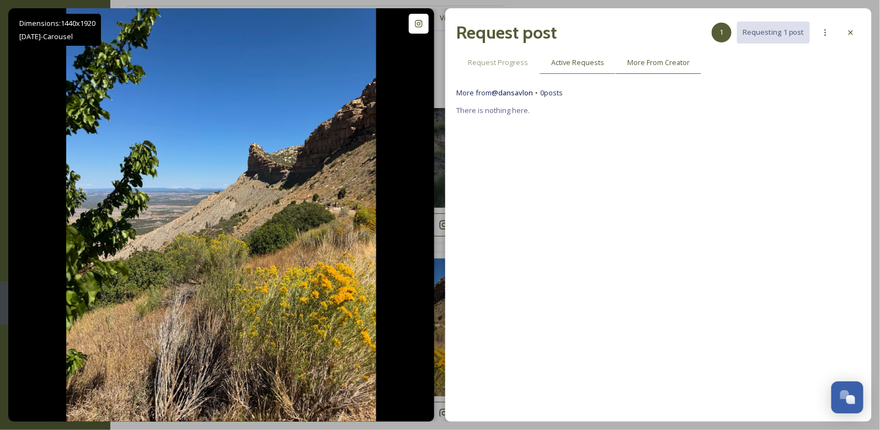
click at [576, 66] on span "Active Requests" at bounding box center [577, 62] width 53 height 10
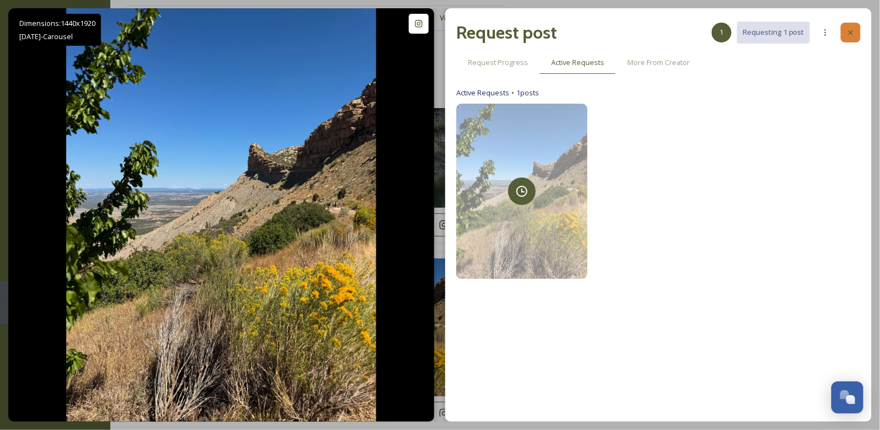
drag, startPoint x: 850, startPoint y: 32, endPoint x: 872, endPoint y: 35, distance: 21.7
click at [850, 32] on icon at bounding box center [850, 32] width 4 height 4
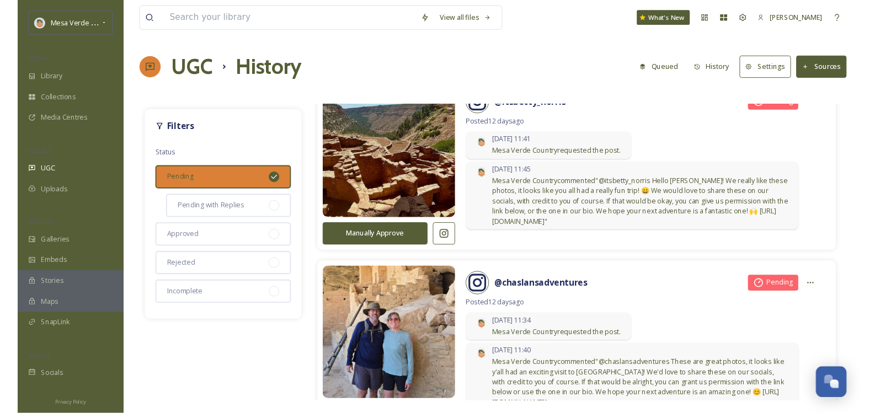
scroll to position [3493, 0]
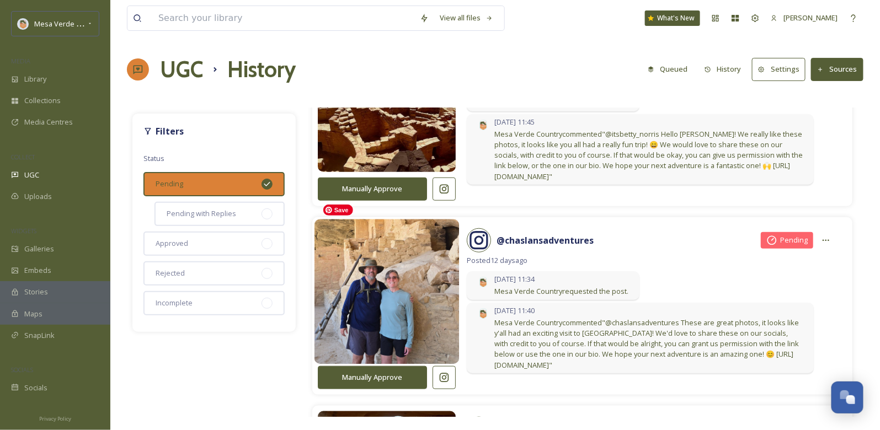
click at [387, 294] on img at bounding box center [386, 292] width 145 height 174
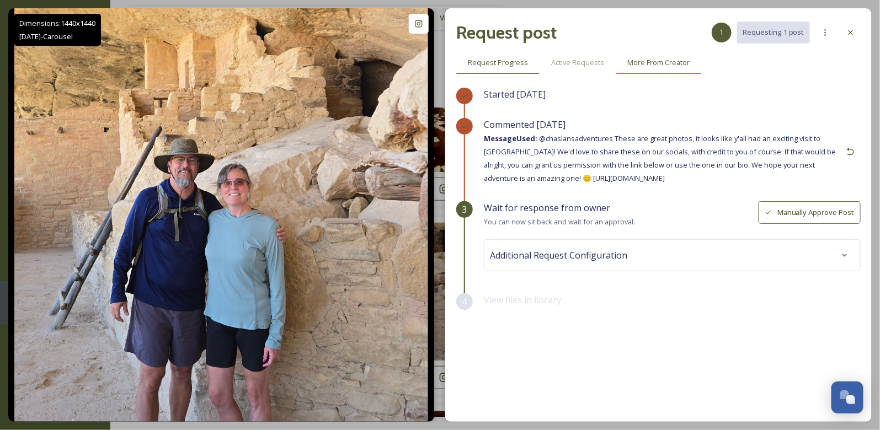
click at [661, 65] on span "More From Creator" at bounding box center [658, 62] width 62 height 10
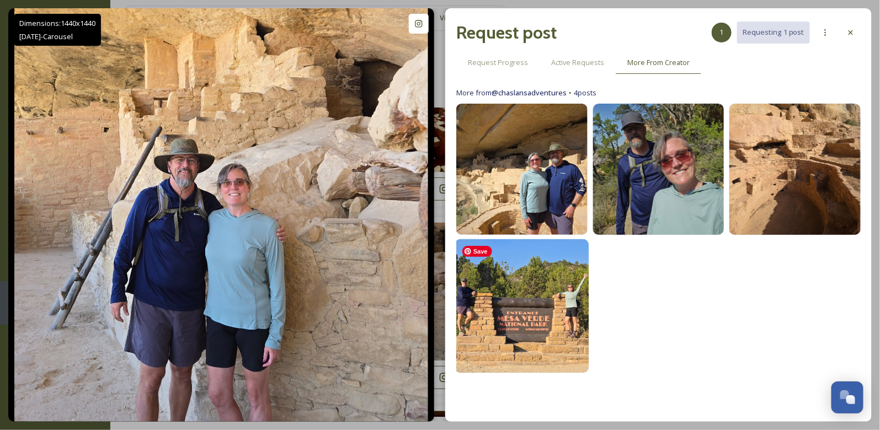
click at [526, 298] on img at bounding box center [522, 306] width 134 height 134
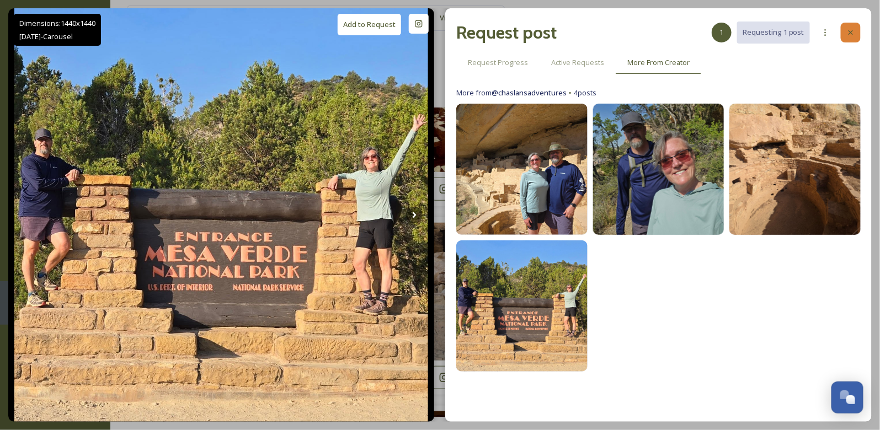
click at [852, 36] on icon at bounding box center [850, 32] width 9 height 9
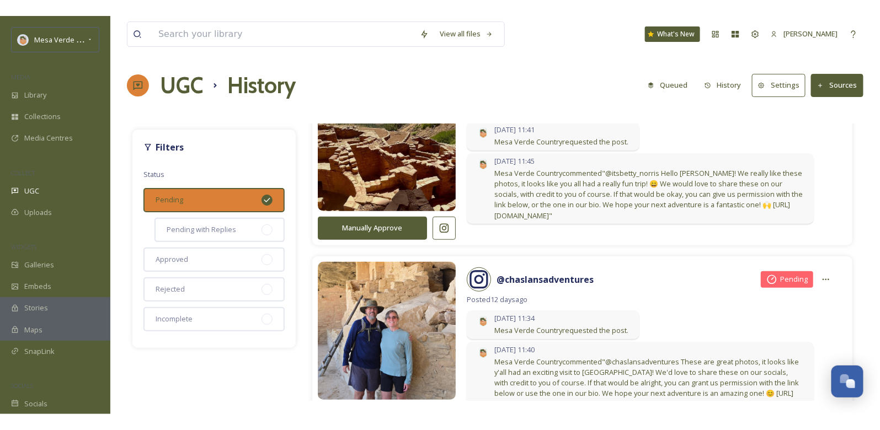
scroll to position [3497, 0]
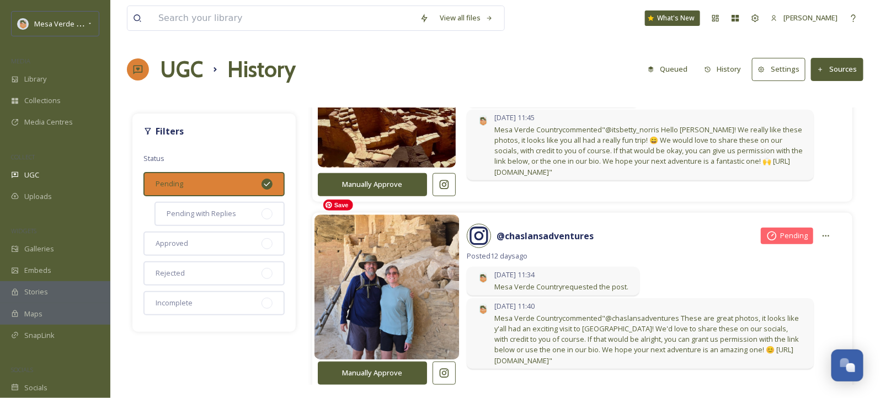
click at [389, 285] on img at bounding box center [386, 288] width 145 height 174
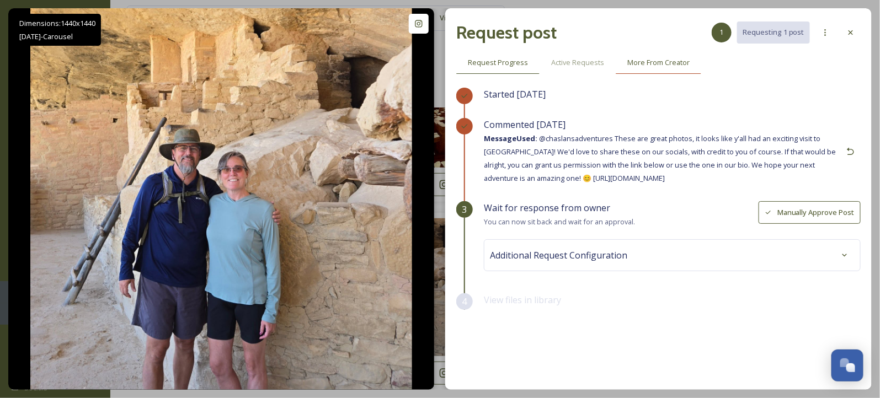
click at [663, 68] on div "More From Creator" at bounding box center [657, 62] width 85 height 23
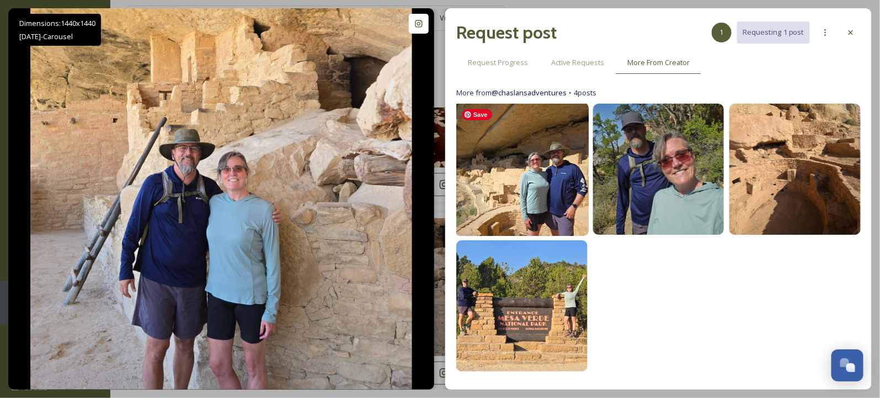
click at [556, 175] on img at bounding box center [522, 170] width 134 height 134
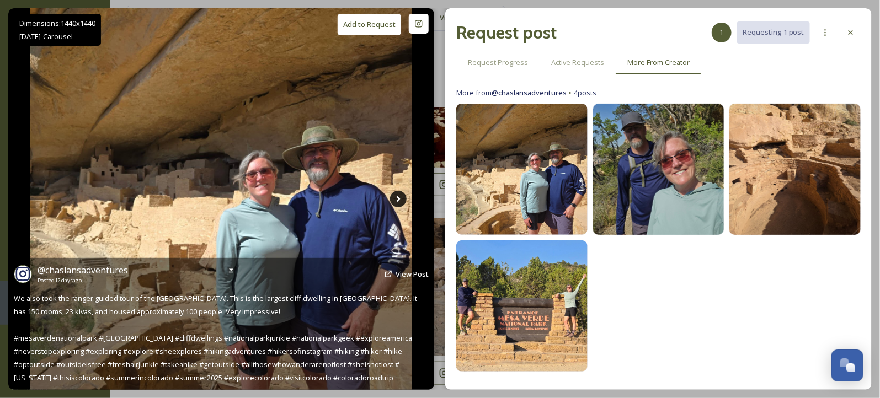
click at [396, 200] on icon at bounding box center [398, 199] width 17 height 17
click at [400, 201] on icon at bounding box center [398, 199] width 17 height 17
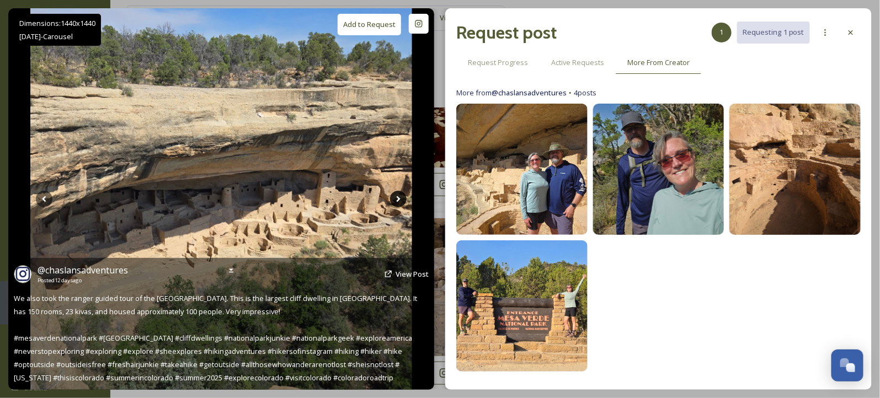
click at [398, 201] on icon at bounding box center [398, 199] width 4 height 6
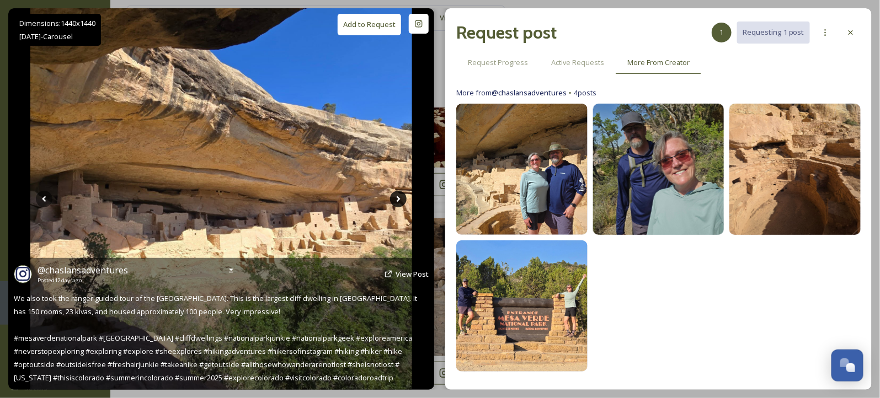
click at [398, 200] on icon at bounding box center [398, 199] width 4 height 6
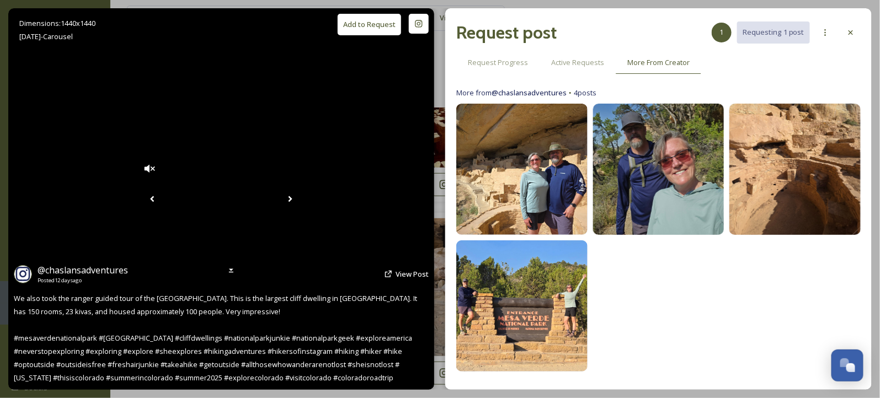
click at [298, 198] on icon at bounding box center [290, 199] width 17 height 17
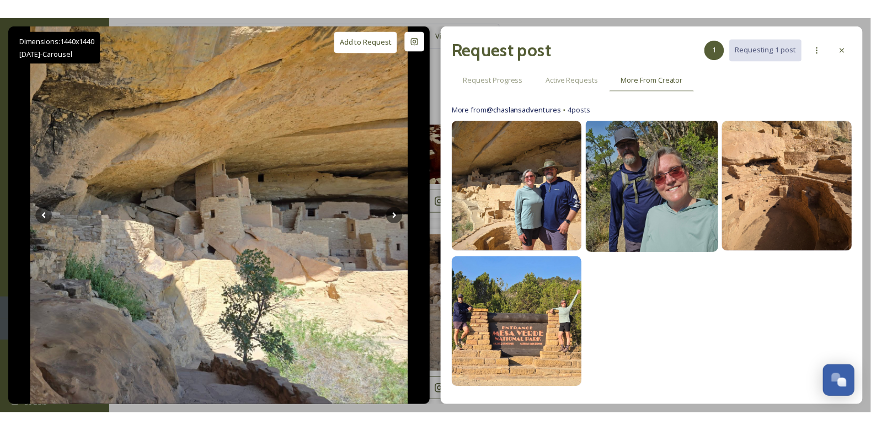
scroll to position [467, 0]
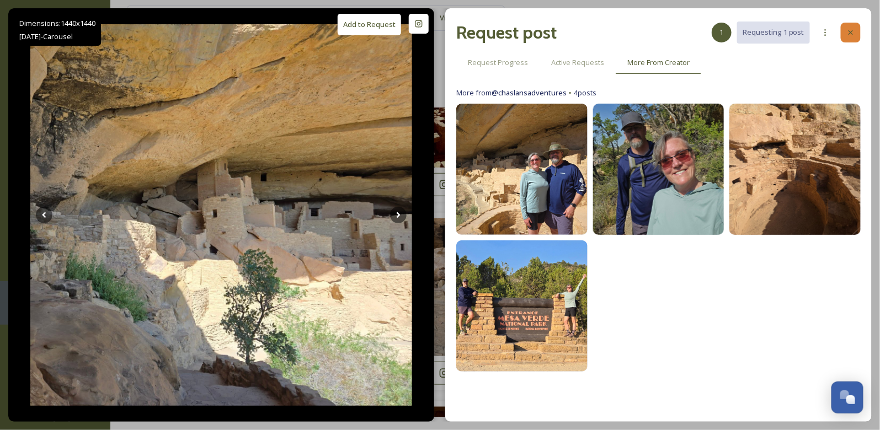
click at [848, 33] on icon at bounding box center [850, 32] width 9 height 9
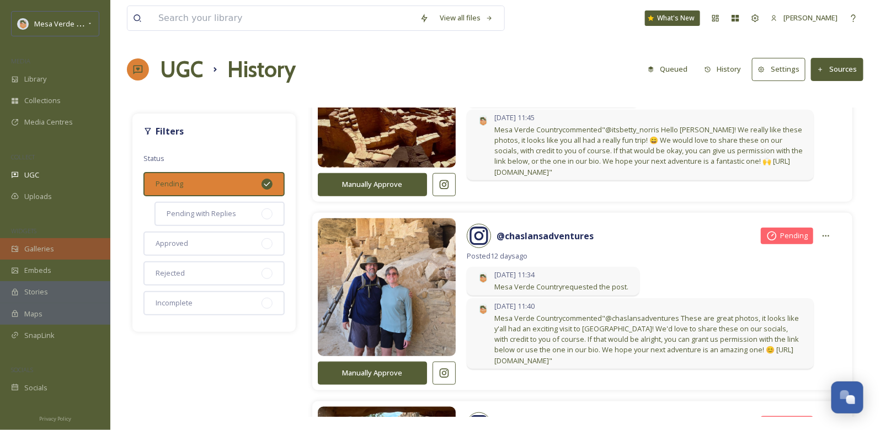
click at [45, 253] on span "Galleries" at bounding box center [39, 249] width 30 height 10
